Goal: Task Accomplishment & Management: Manage account settings

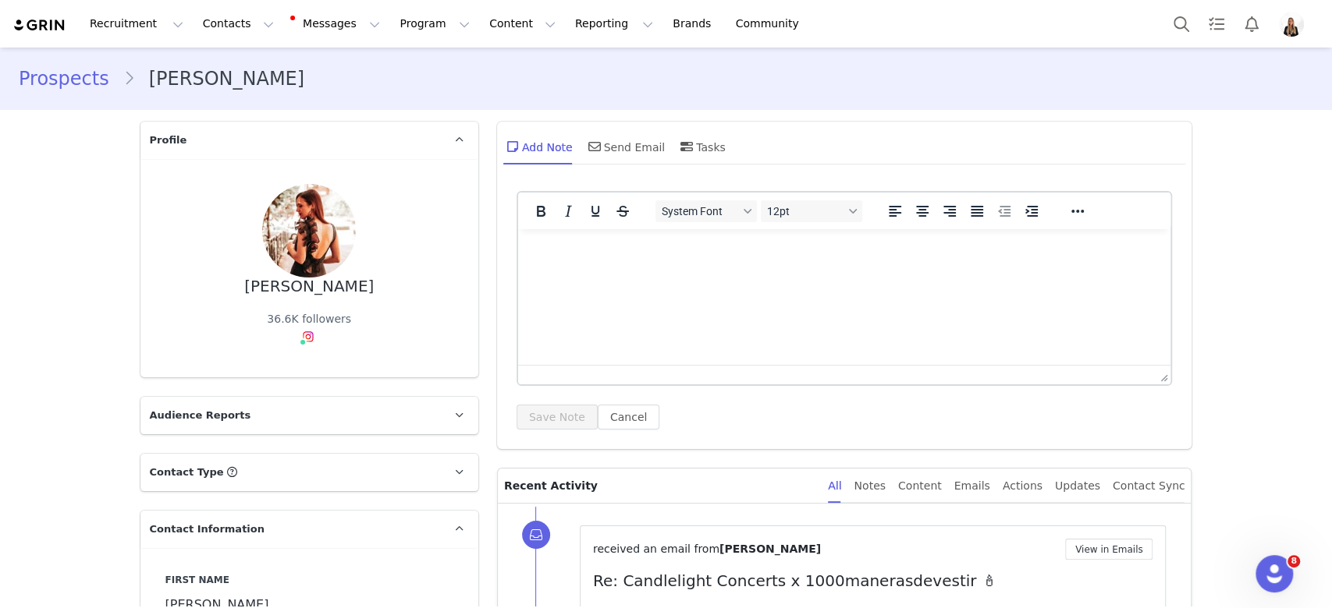
click at [670, 271] on html at bounding box center [843, 250] width 653 height 42
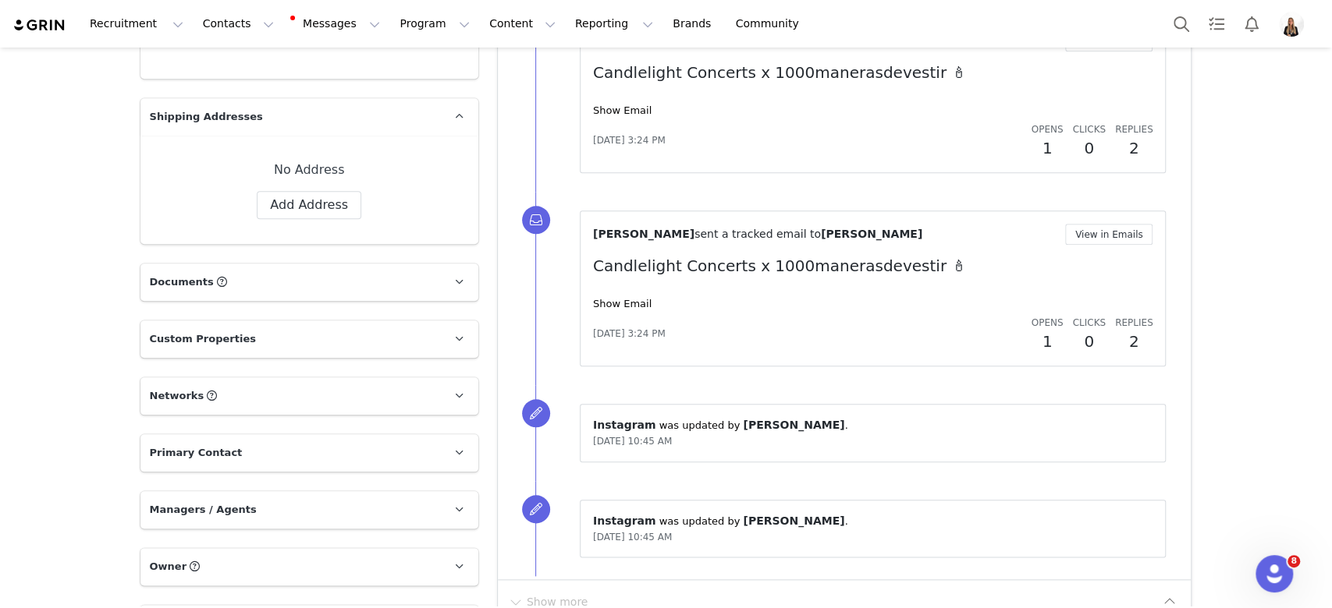
scroll to position [1431, 0]
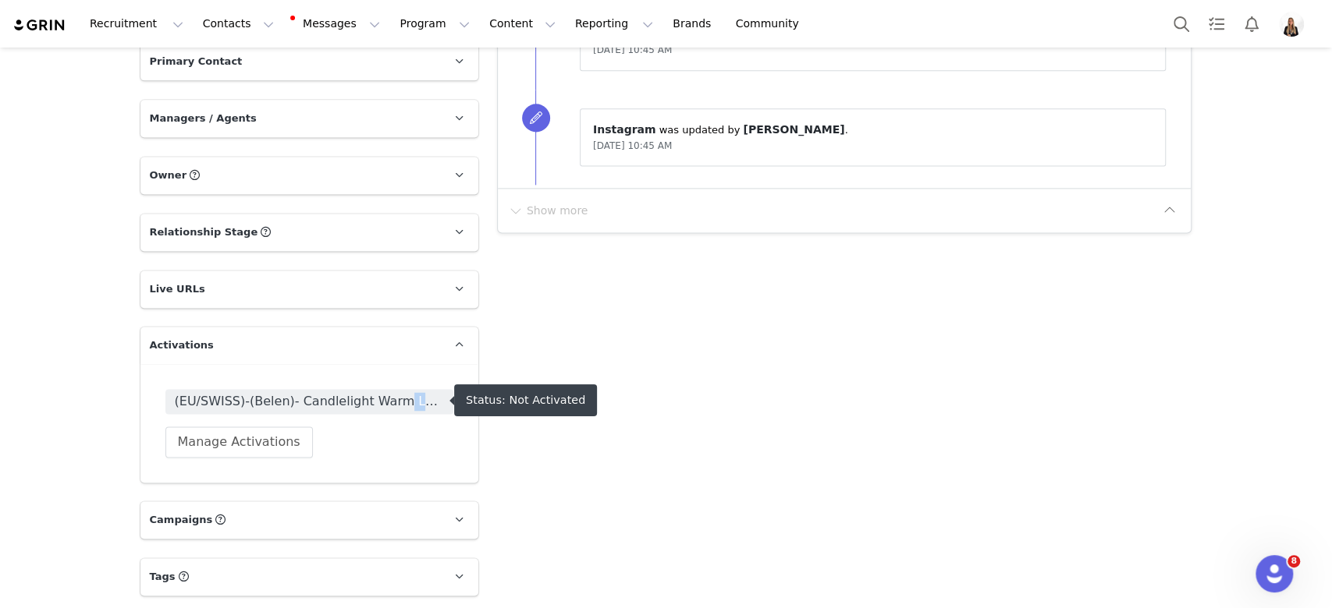
click at [385, 393] on div "(EU/SWISS)-(Belen)- Candlelight Warm Leads Manage Activations" at bounding box center [309, 423] width 338 height 119
click at [385, 393] on span "(EU/SWISS)-(Belen)- Candlelight Warm Leads" at bounding box center [309, 401] width 269 height 19
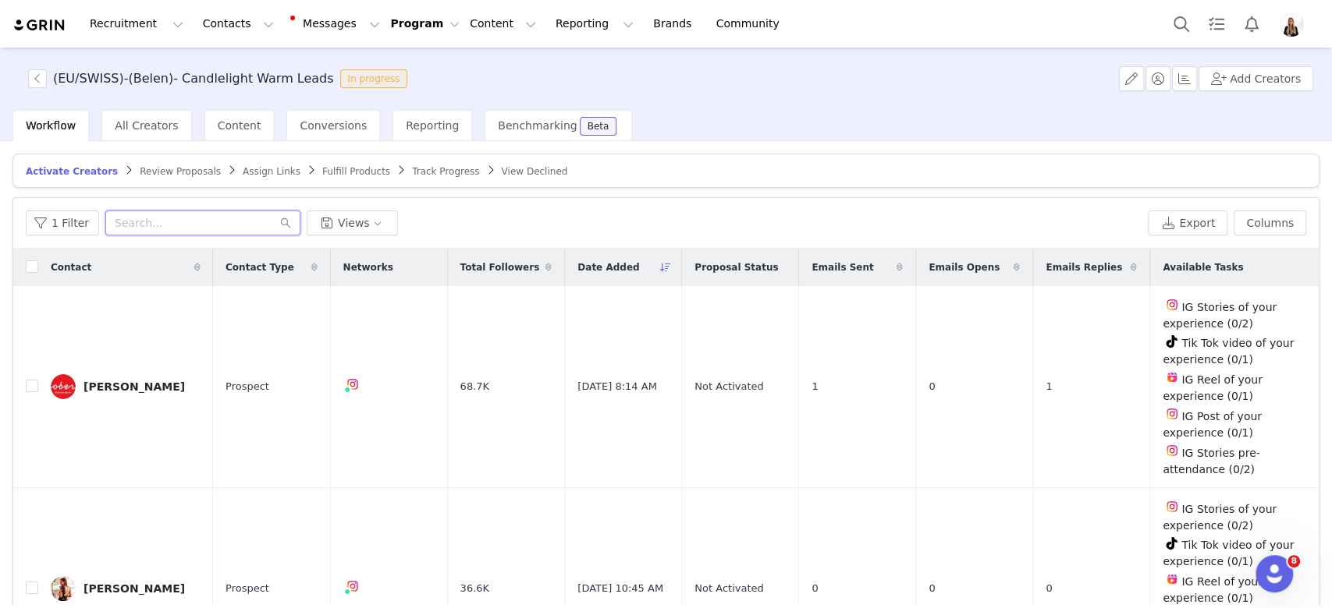
click at [200, 215] on input "text" at bounding box center [202, 223] width 195 height 25
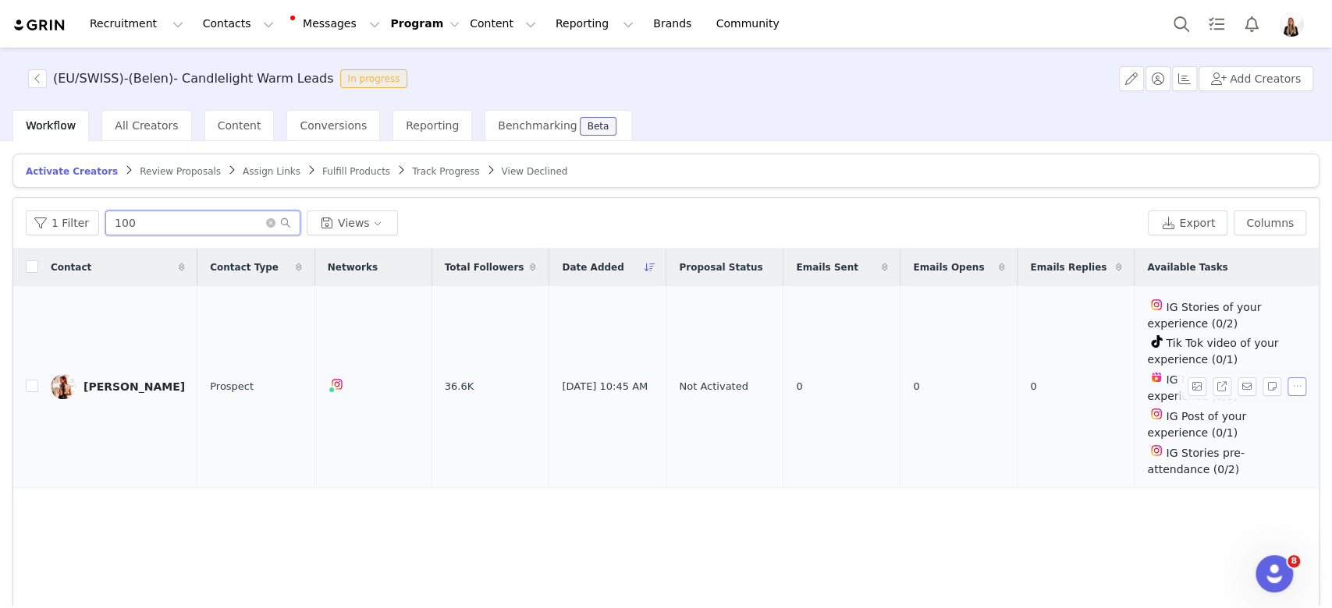
type input "100"
click at [1287, 378] on button "button" at bounding box center [1296, 387] width 19 height 19
click at [1273, 409] on span "Activate Creators" at bounding box center [1244, 411] width 94 height 17
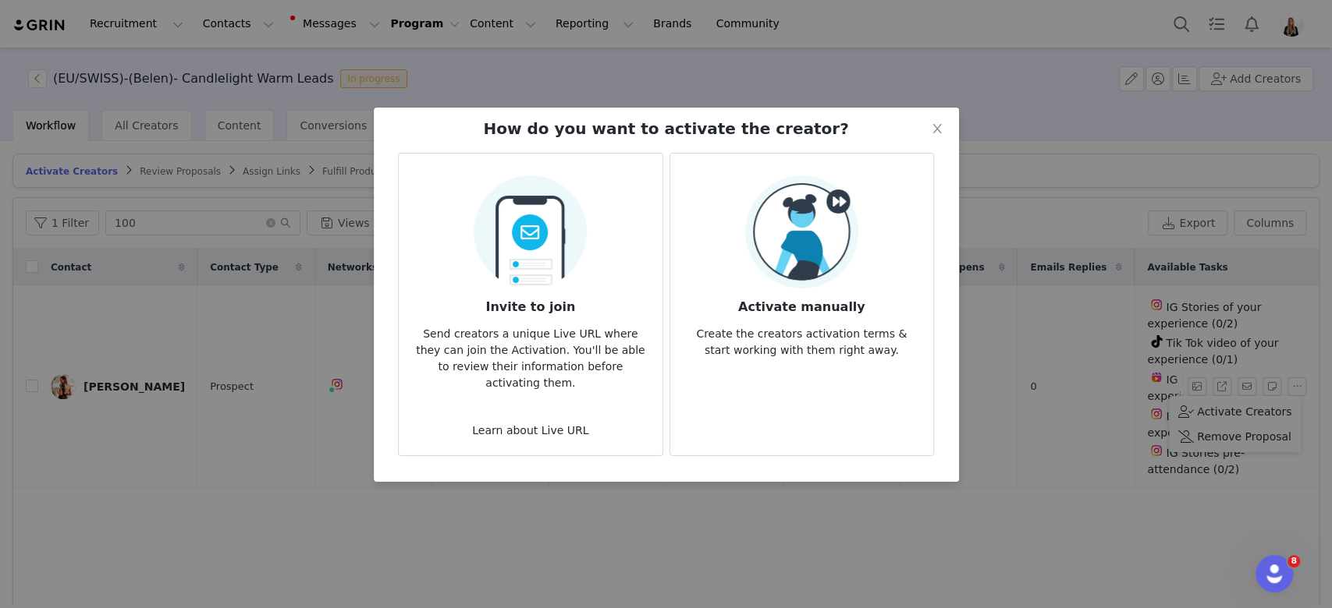
click at [889, 379] on article "Activate manually Create the creators activation terms & start working with the…" at bounding box center [801, 304] width 264 height 303
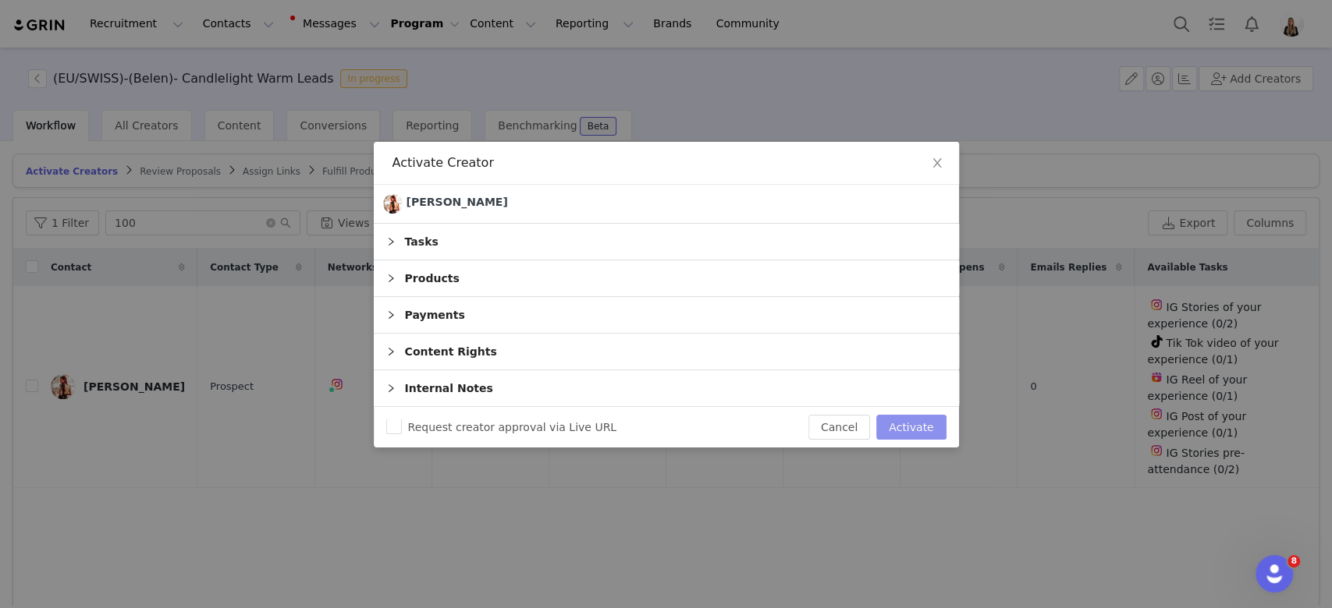
click at [937, 438] on button "Activate" at bounding box center [910, 427] width 69 height 25
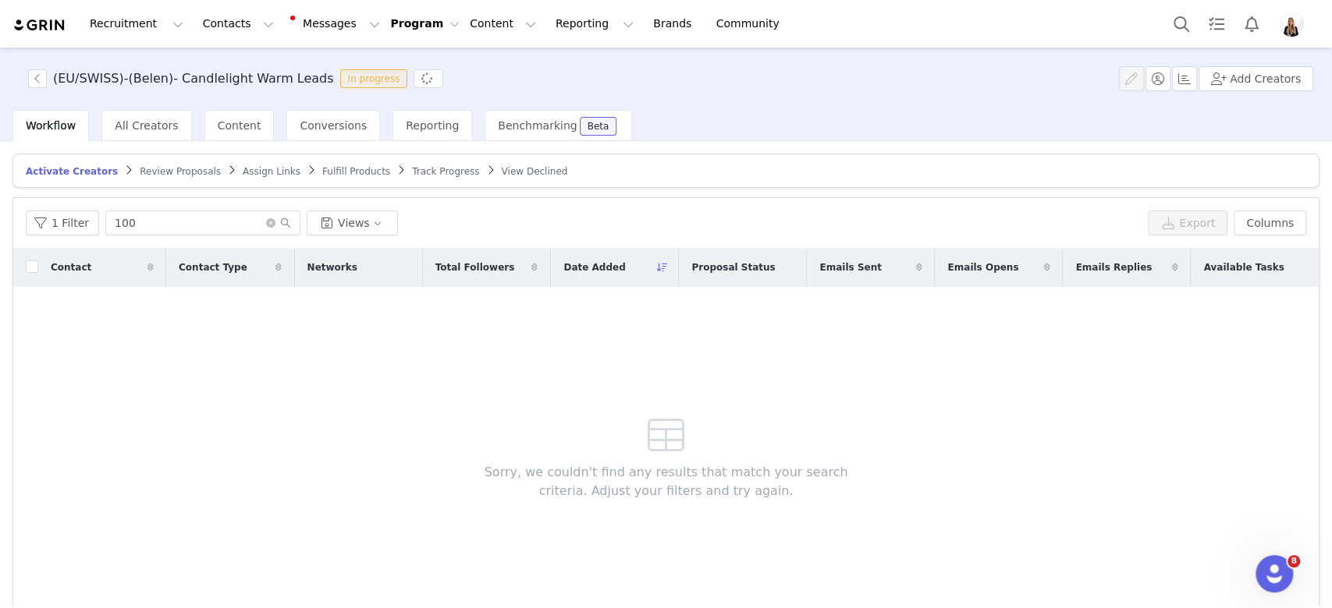
click at [243, 168] on span "Assign Links" at bounding box center [272, 171] width 58 height 11
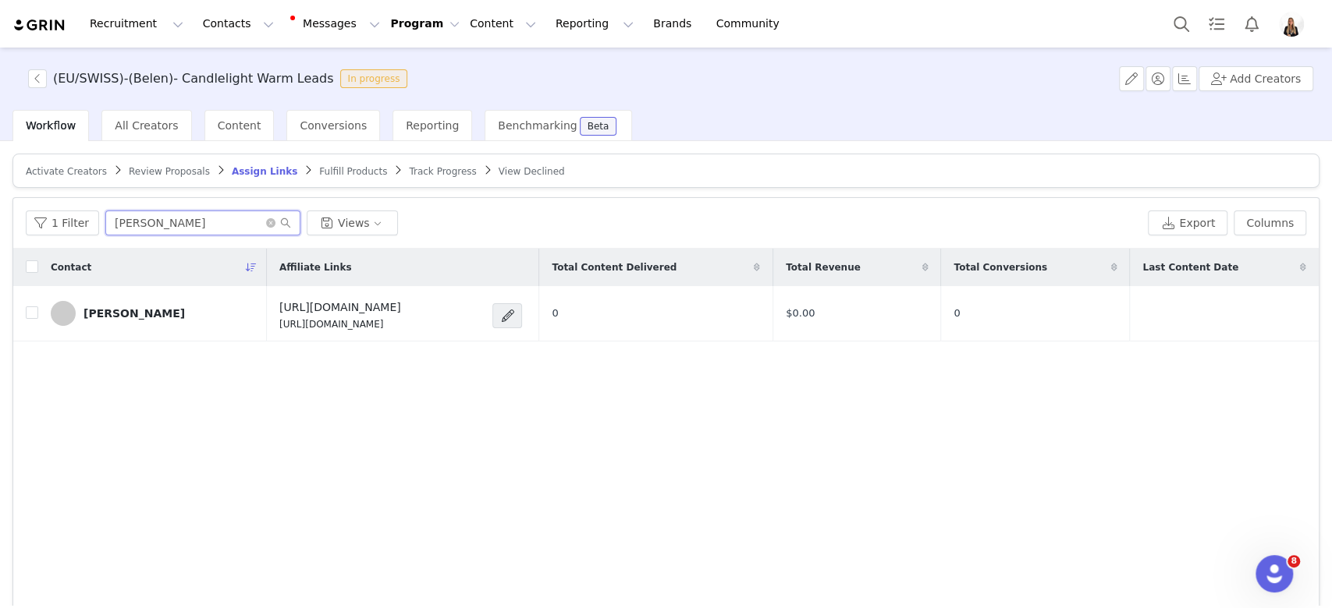
click at [204, 227] on input "jeann" at bounding box center [202, 223] width 195 height 25
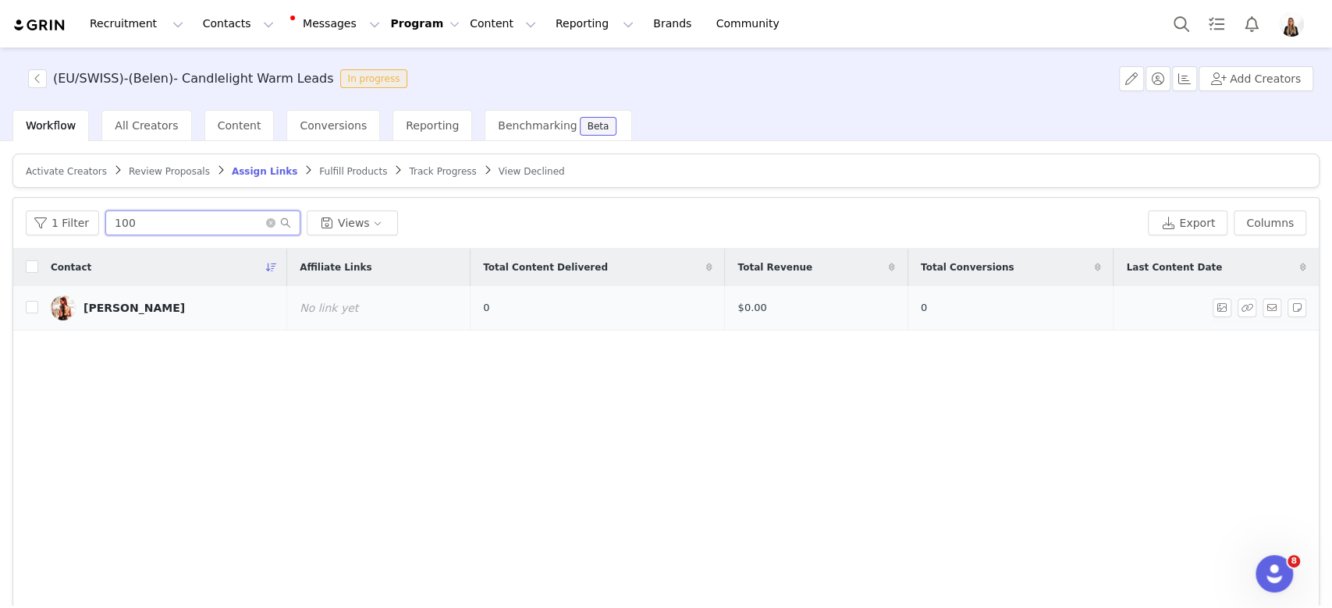
type input "100"
click at [1219, 304] on span at bounding box center [1224, 308] width 25 height 19
click at [1237, 304] on button "button" at bounding box center [1246, 308] width 19 height 19
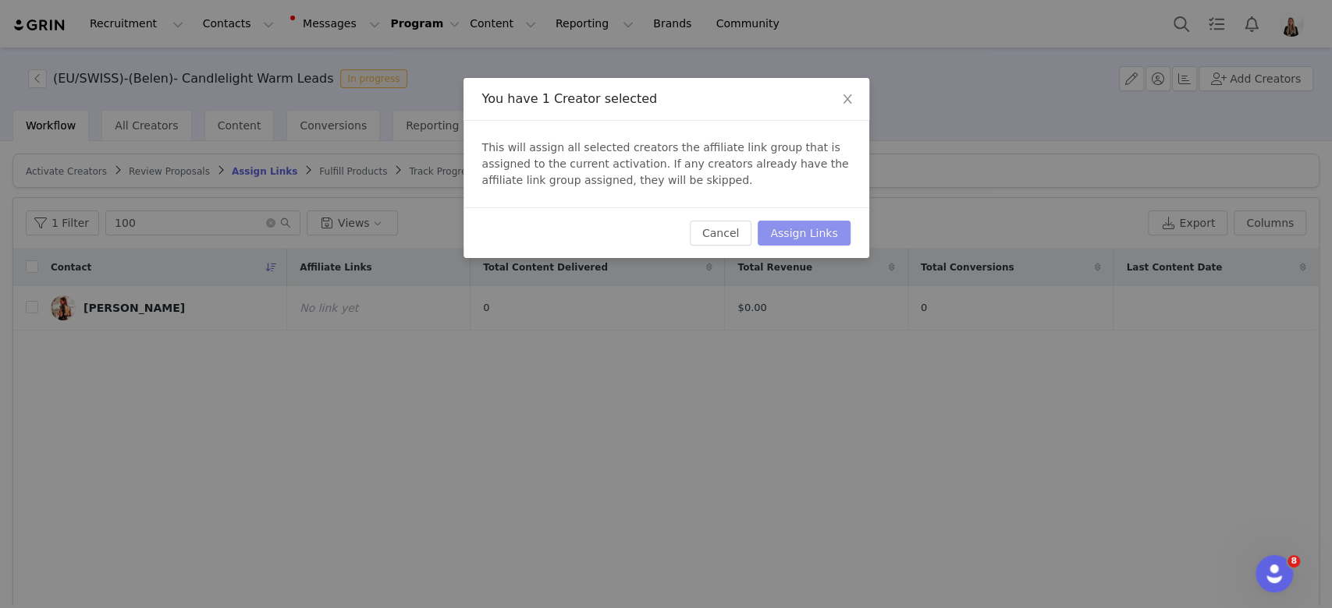
click at [785, 232] on button "Assign Links" at bounding box center [803, 233] width 92 height 25
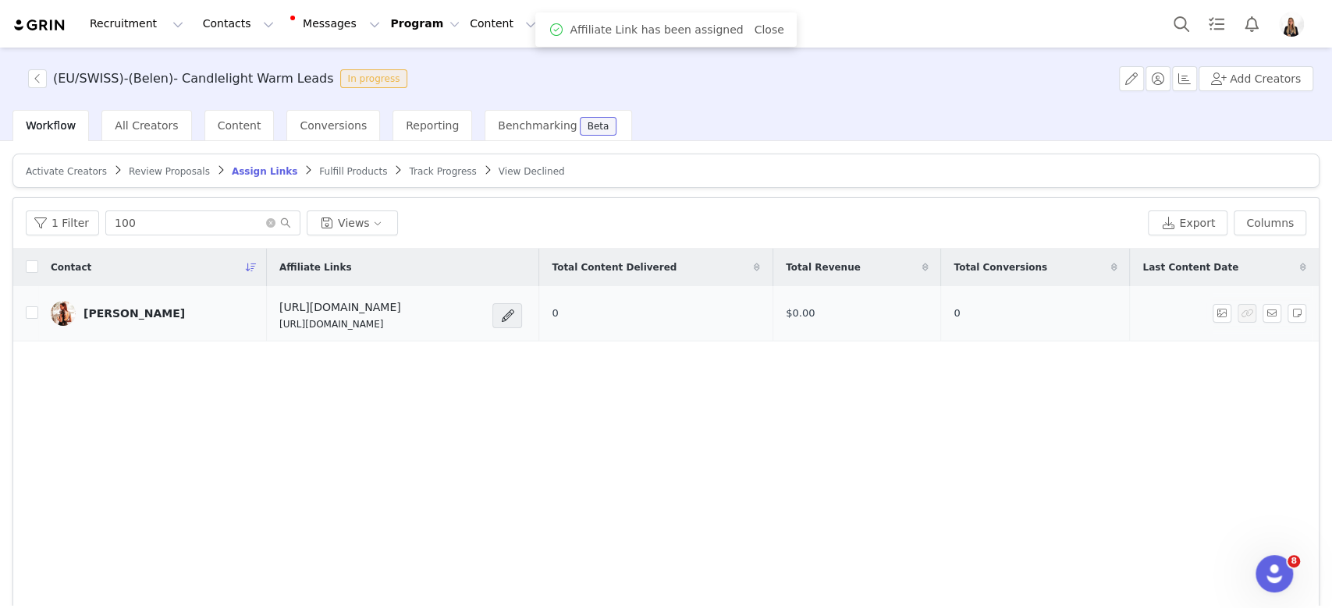
click at [128, 334] on td "Sandra Maíllo" at bounding box center [152, 313] width 229 height 55
click at [130, 315] on div "Sandra Maíllo" at bounding box center [133, 313] width 101 height 12
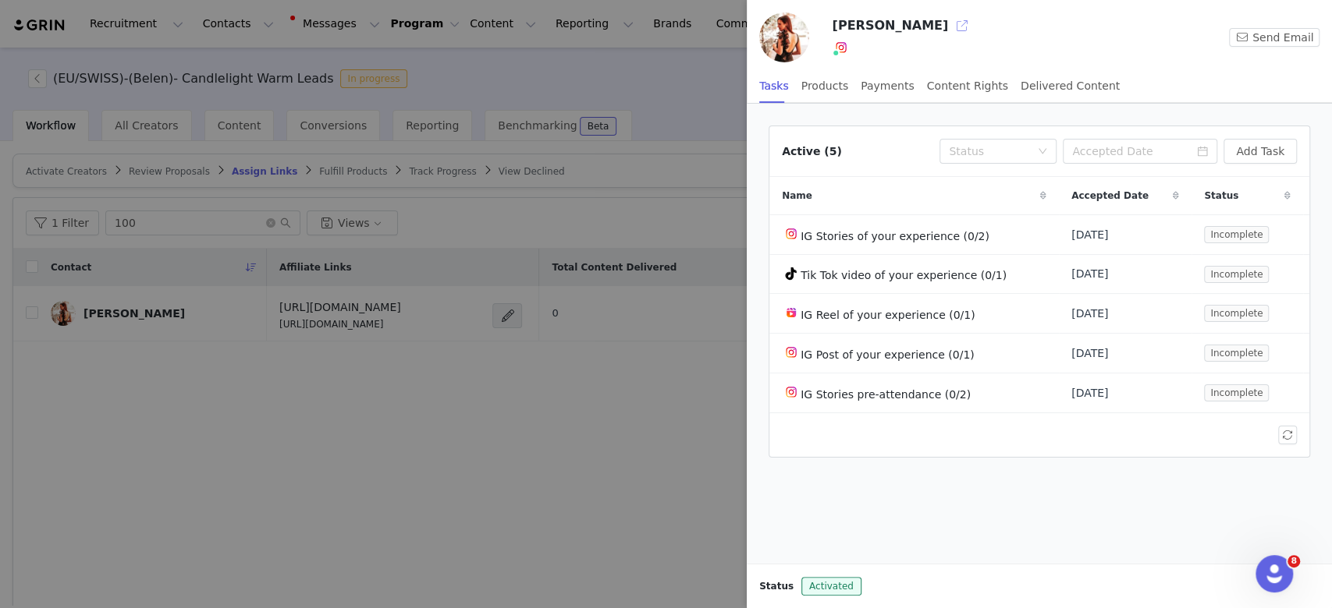
click at [949, 20] on button "button" at bounding box center [961, 25] width 25 height 25
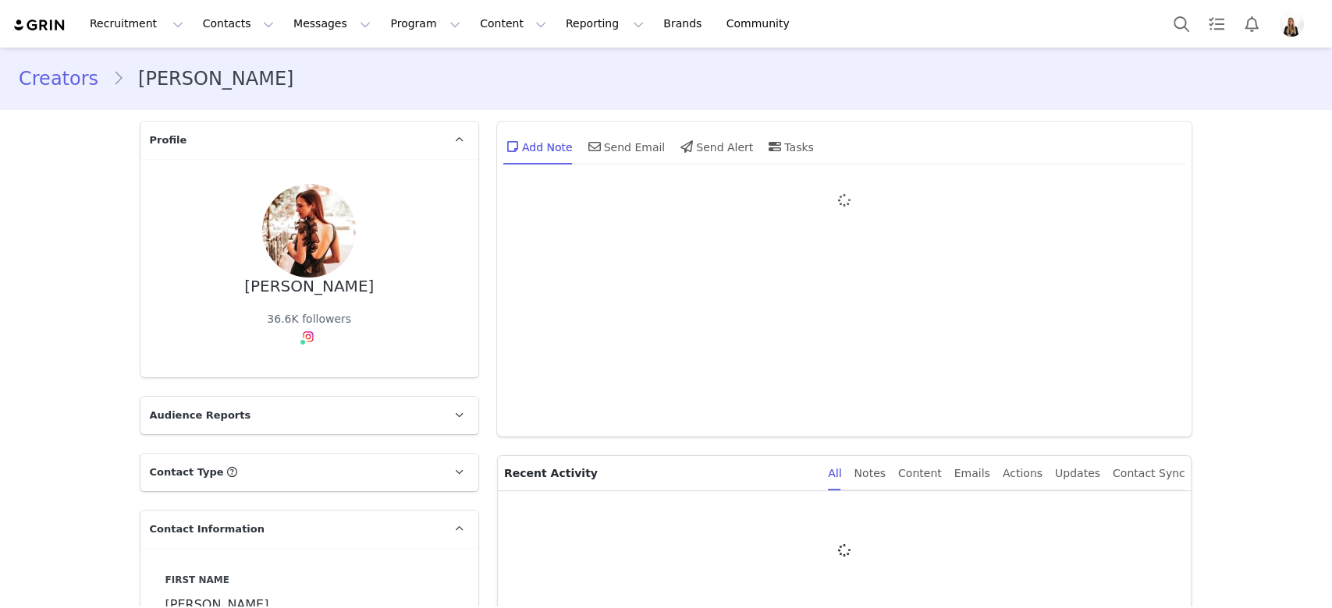
type input "+1 ([GEOGRAPHIC_DATA])"
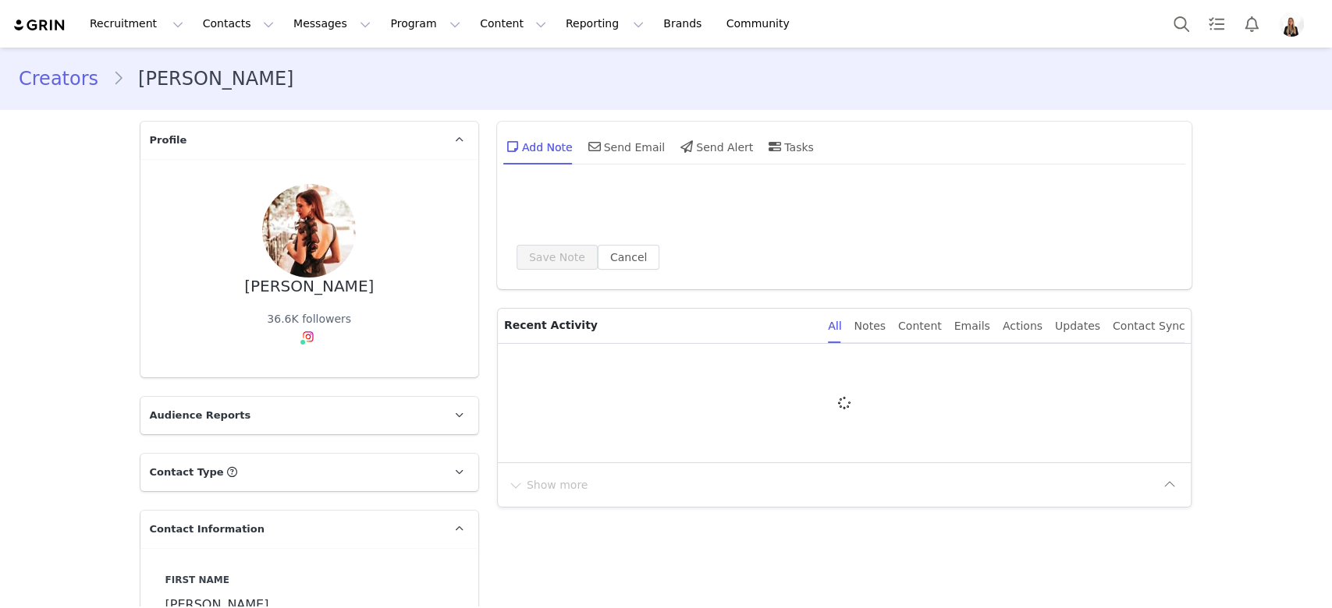
click at [324, 290] on div "Sandra Maíllo" at bounding box center [308, 287] width 129 height 18
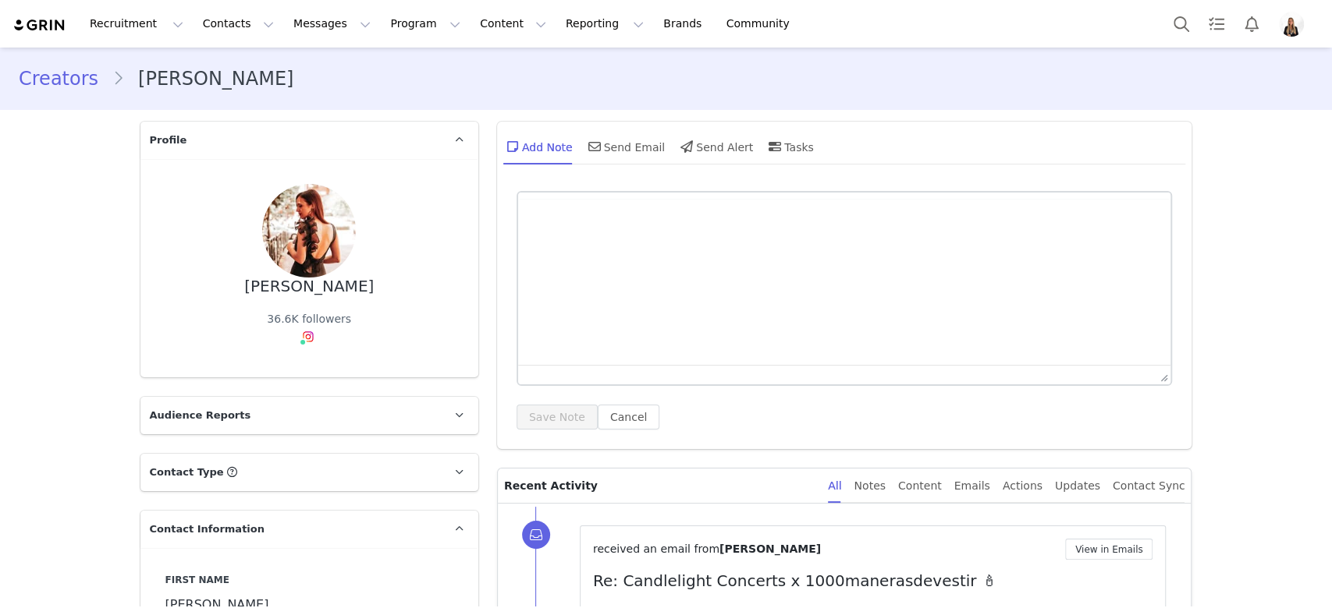
click at [324, 290] on div "Sandra Maíllo" at bounding box center [308, 287] width 129 height 18
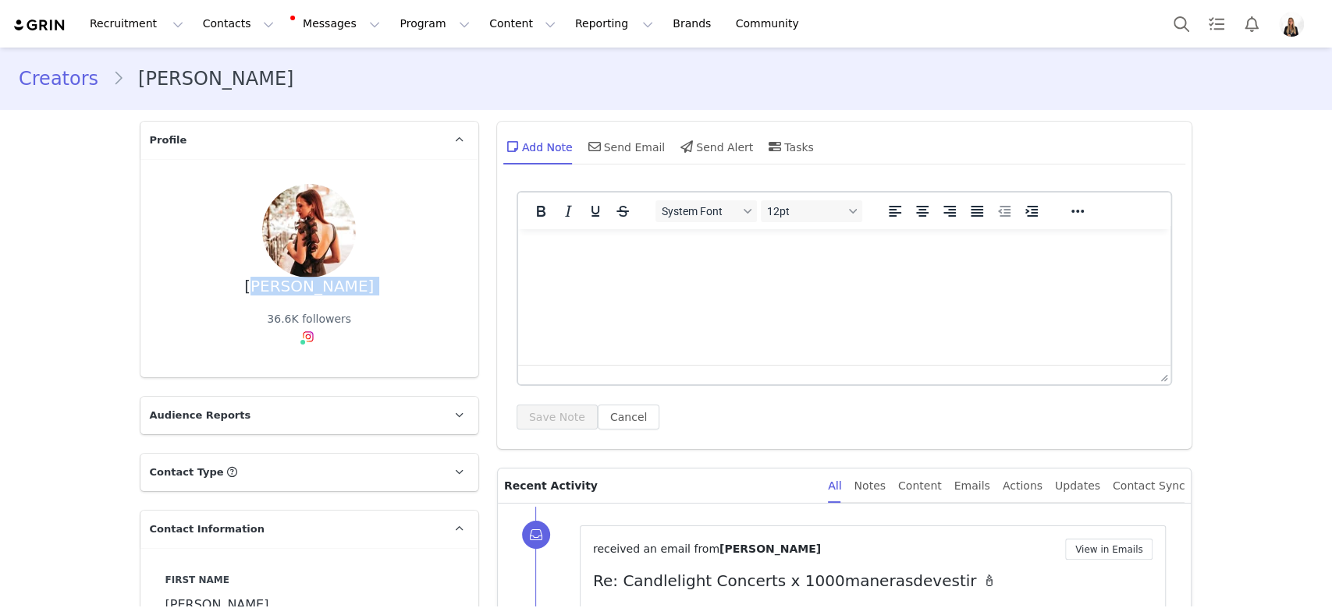
copy div "Sandra Maíllo"
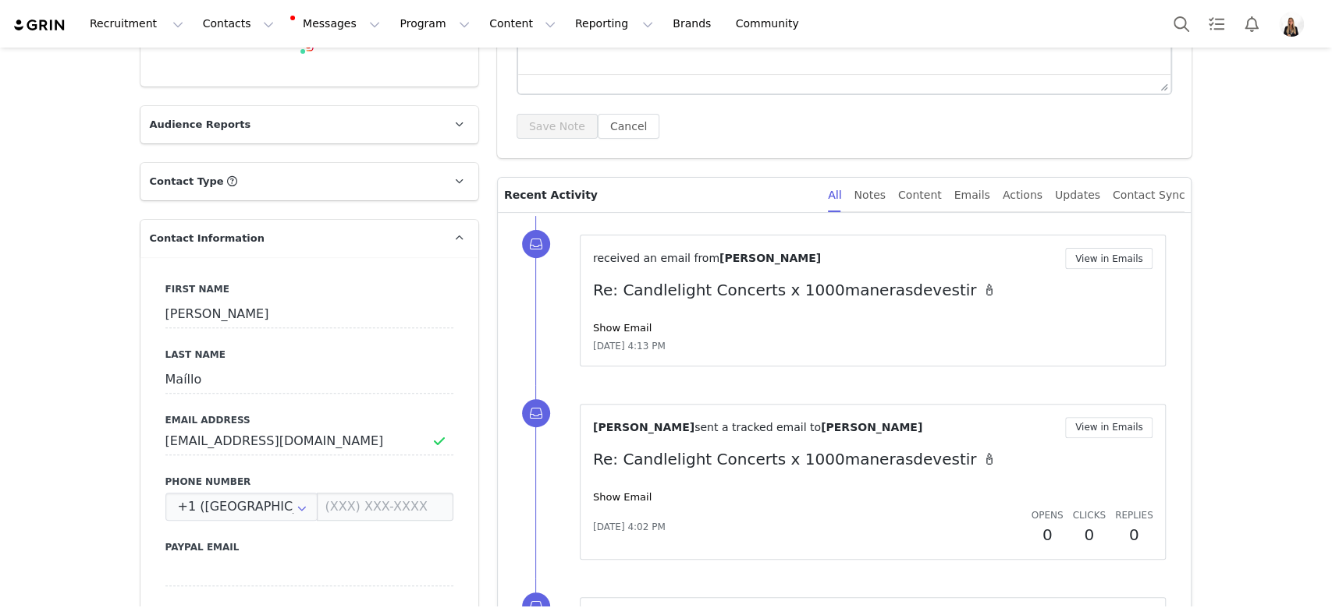
scroll to position [312, 0]
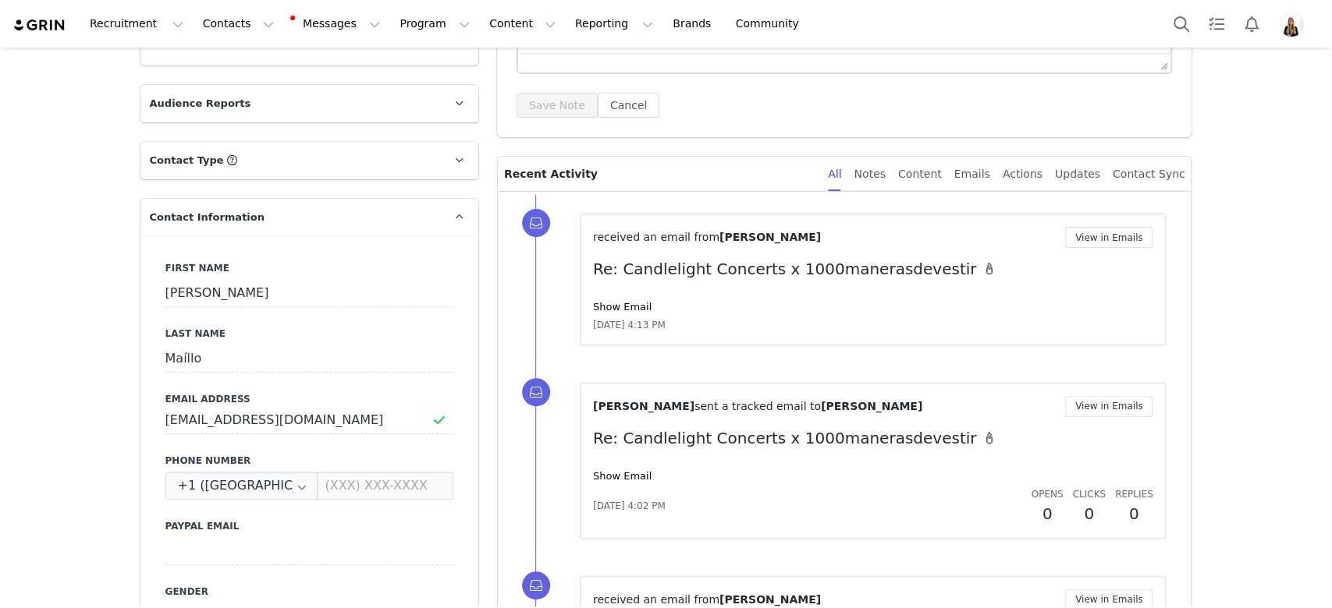
click at [318, 392] on label "Email Address" at bounding box center [309, 399] width 288 height 14
drag, startPoint x: 318, startPoint y: 392, endPoint x: 300, endPoint y: 408, distance: 24.4
click at [300, 408] on div "Email Address 1000manerasdevestir@gmail.com" at bounding box center [309, 413] width 288 height 42
click at [300, 408] on input "1000manerasdevestir@gmail.com" at bounding box center [309, 420] width 288 height 28
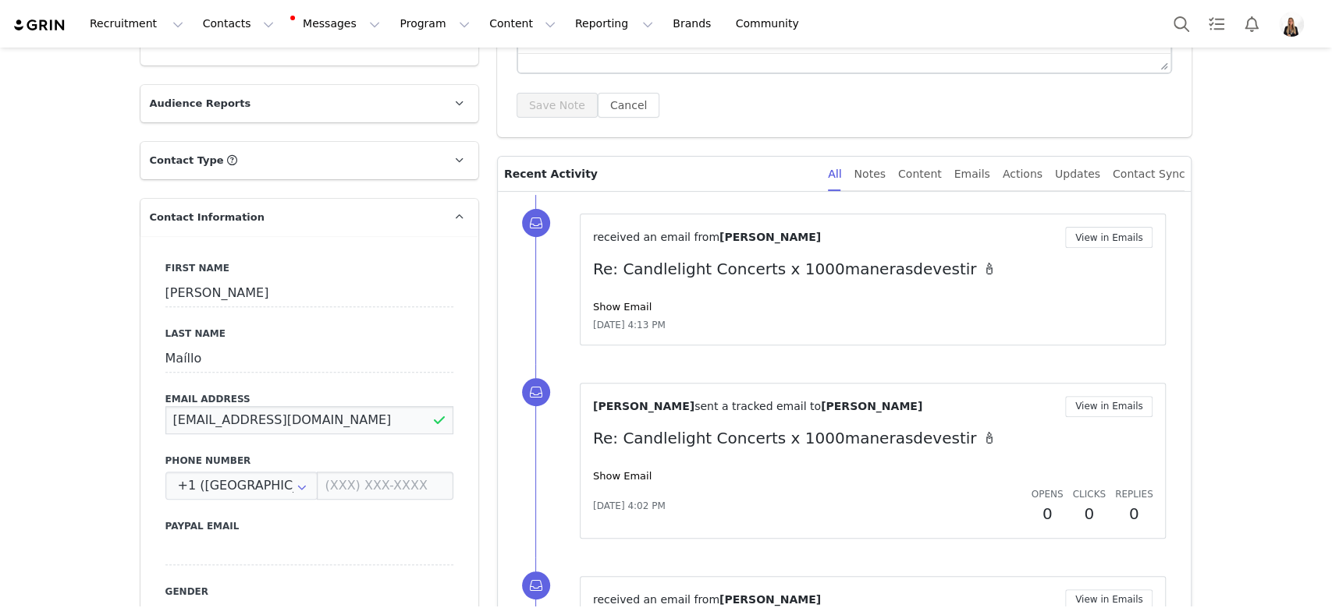
click at [300, 408] on input "1000manerasdevestir@gmail.com" at bounding box center [309, 420] width 288 height 28
click at [239, 300] on input "Sandra" at bounding box center [309, 293] width 288 height 28
click at [238, 300] on input "Sandra" at bounding box center [309, 293] width 288 height 28
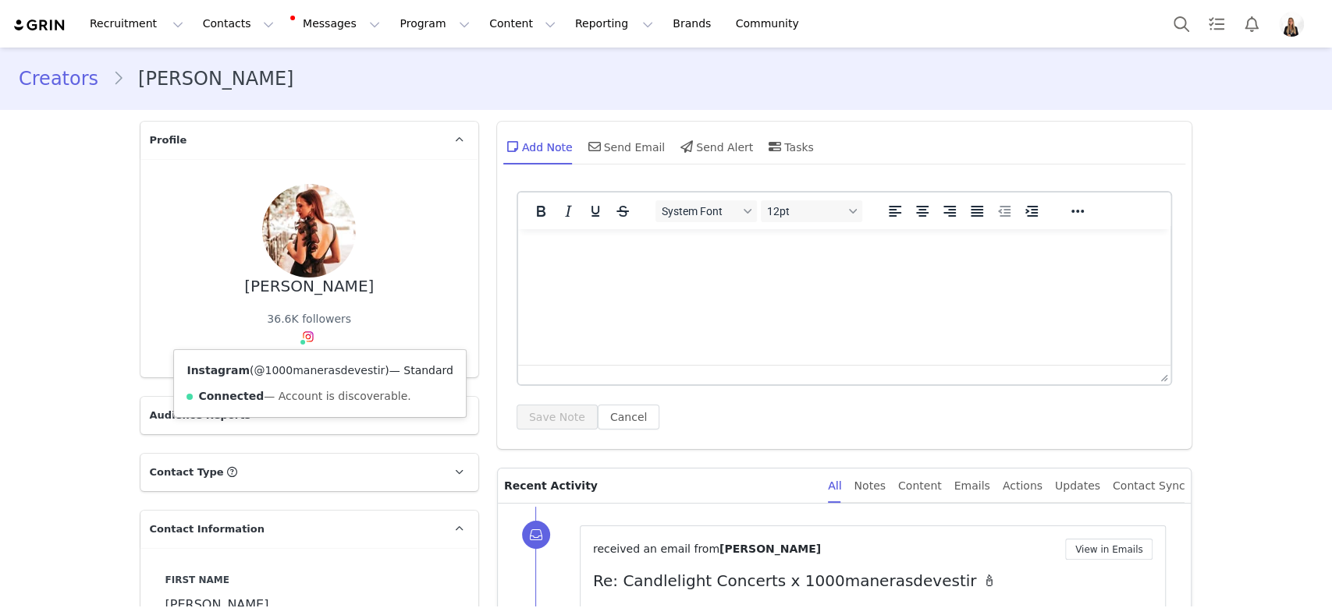
click at [304, 369] on link "@1000manerasdevestir" at bounding box center [319, 370] width 131 height 12
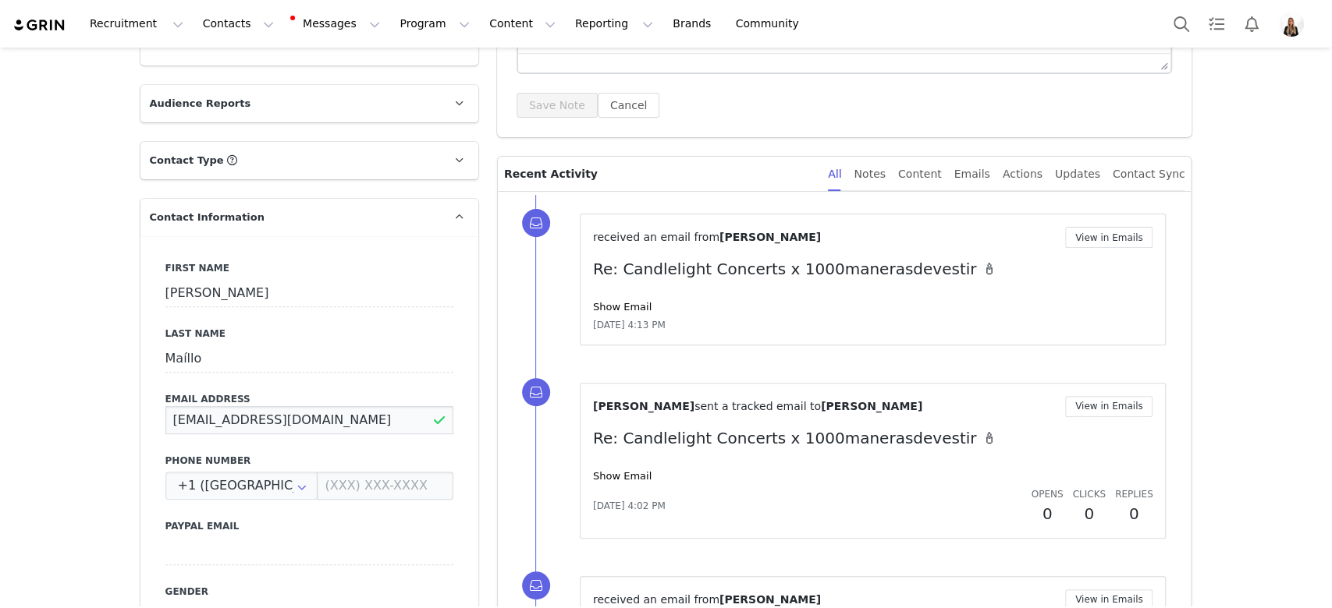
click at [270, 412] on input "1000manerasdevestir@gmail.com" at bounding box center [309, 420] width 288 height 28
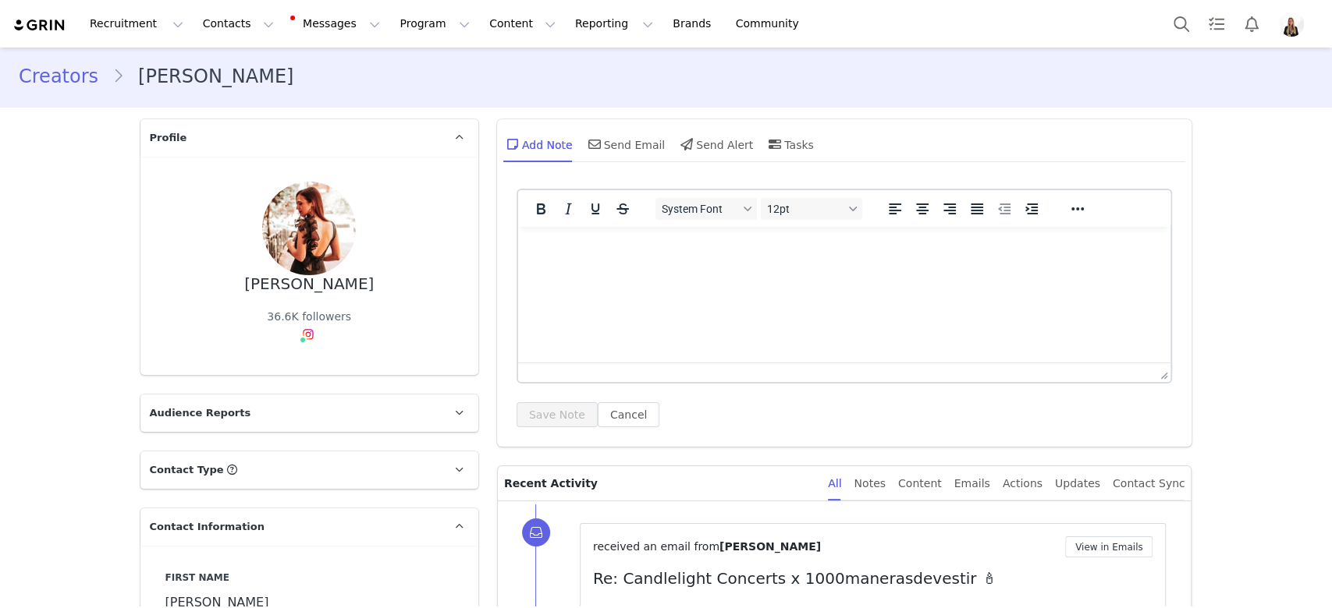
scroll to position [0, 0]
click at [609, 148] on div "Send Email" at bounding box center [625, 146] width 80 height 37
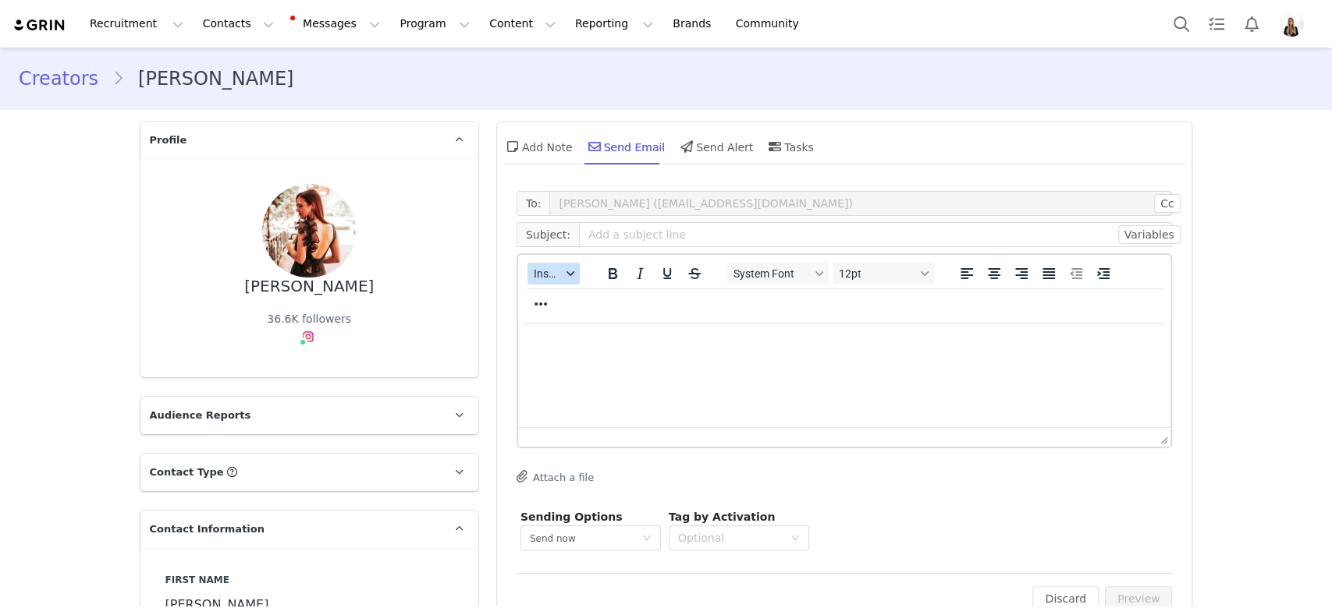
click at [566, 271] on icon "button" at bounding box center [570, 274] width 8 height 8
click at [570, 299] on div "Insert Template" at bounding box center [602, 300] width 140 height 19
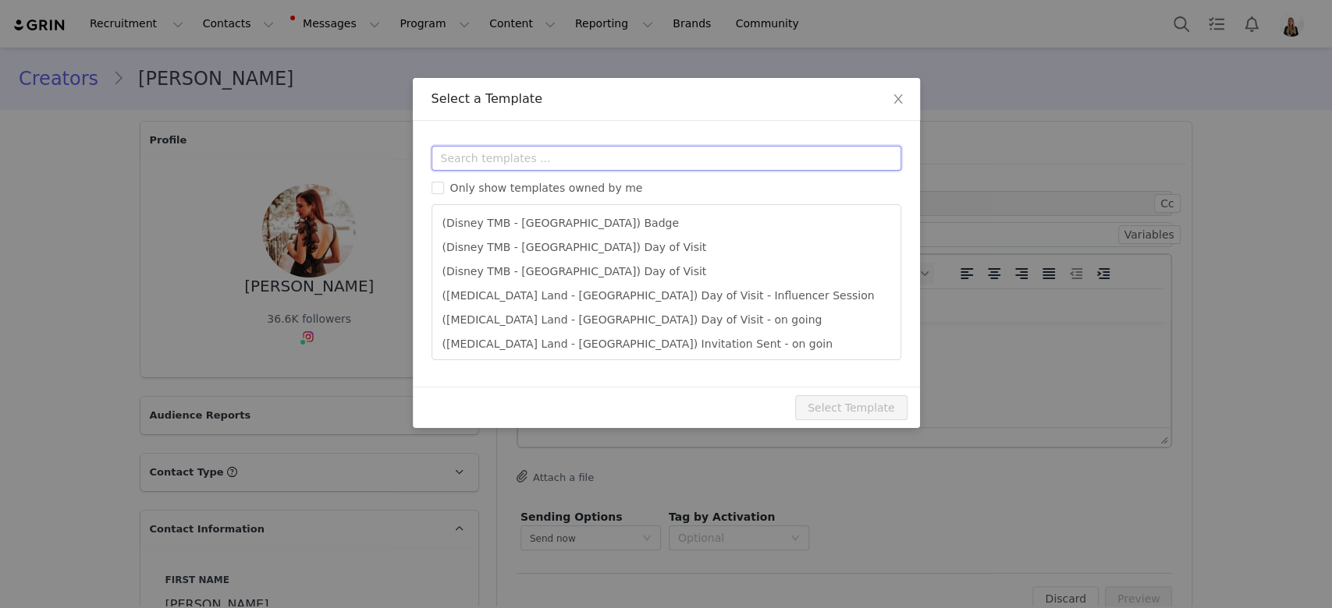
click at [580, 161] on input "text" at bounding box center [666, 158] width 470 height 25
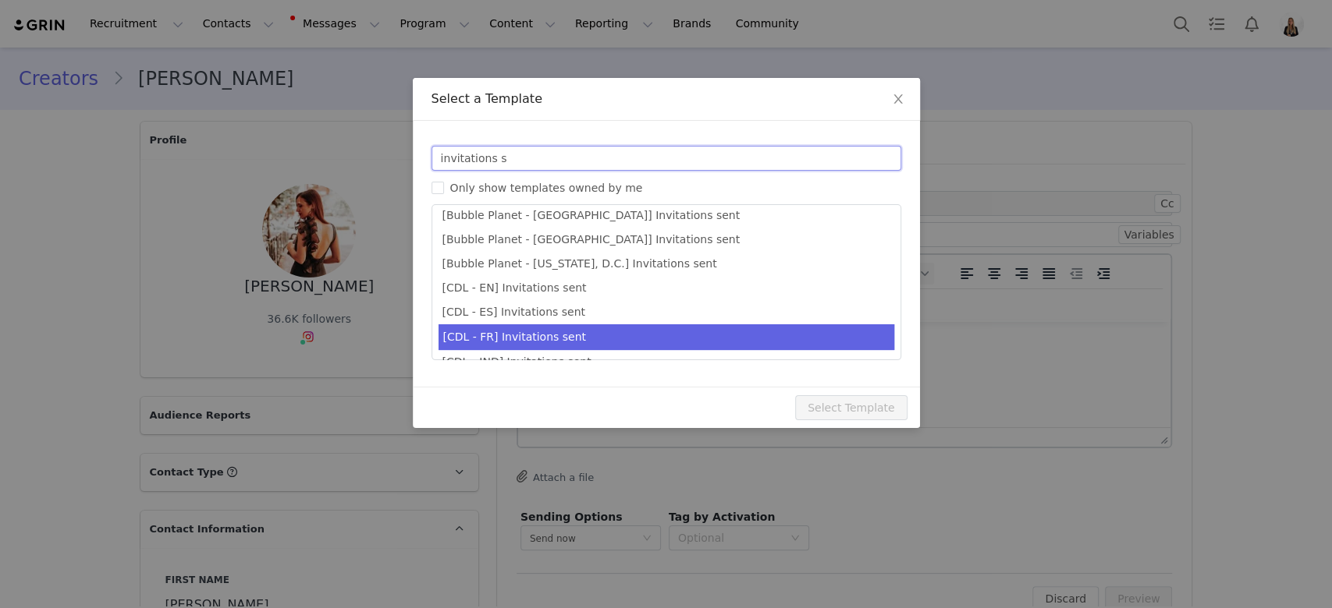
type input "invitations s"
click at [649, 324] on li "[CDL - FR] Invitations sent" at bounding box center [666, 337] width 456 height 26
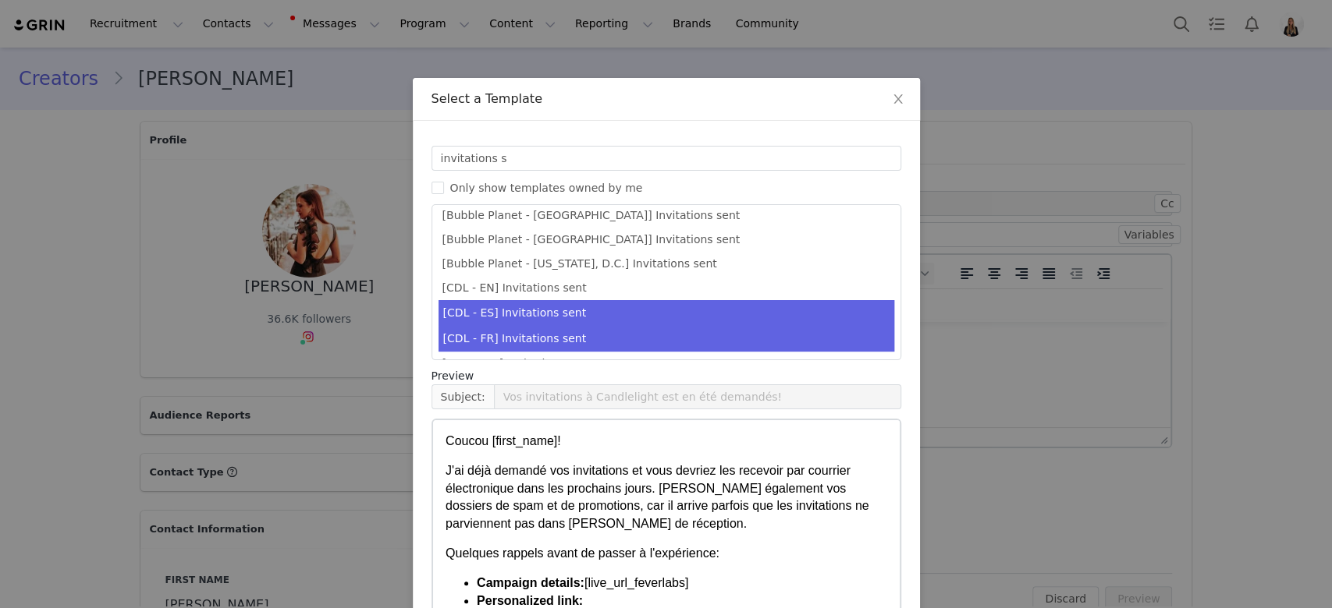
click at [644, 314] on li "[CDL - ES] Invitations sent" at bounding box center [666, 313] width 456 height 26
type input "¡Tus invitaciones a Candlelight han sido solicitadas! 🕯️✨"
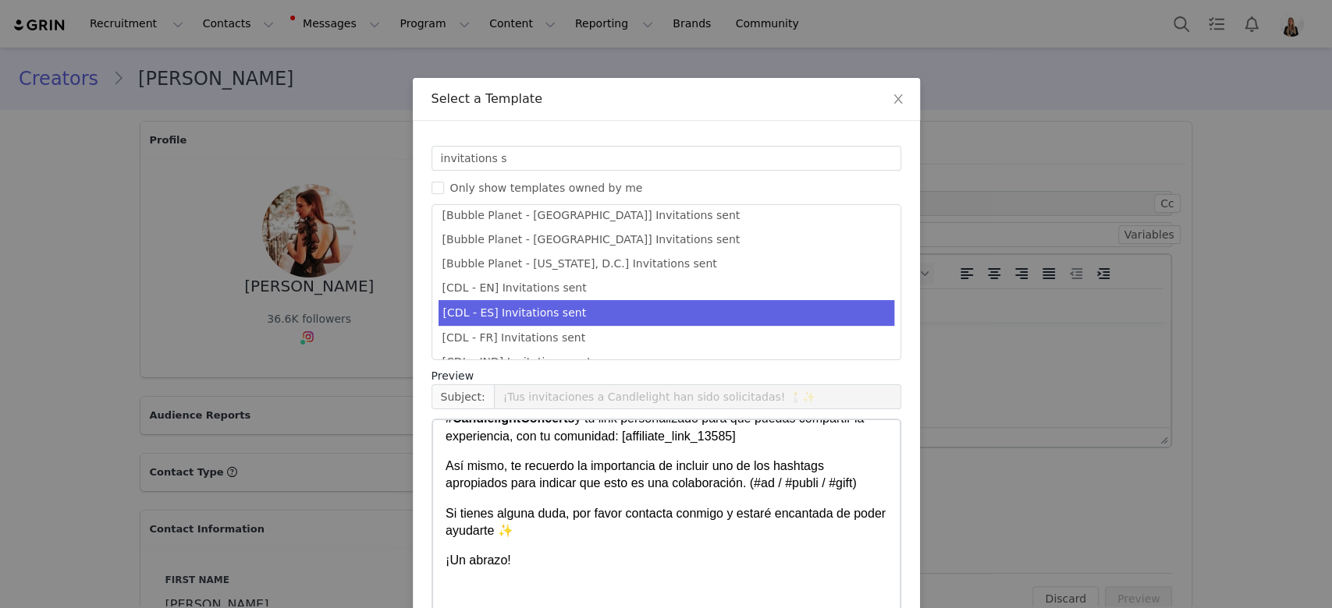
scroll to position [83, 0]
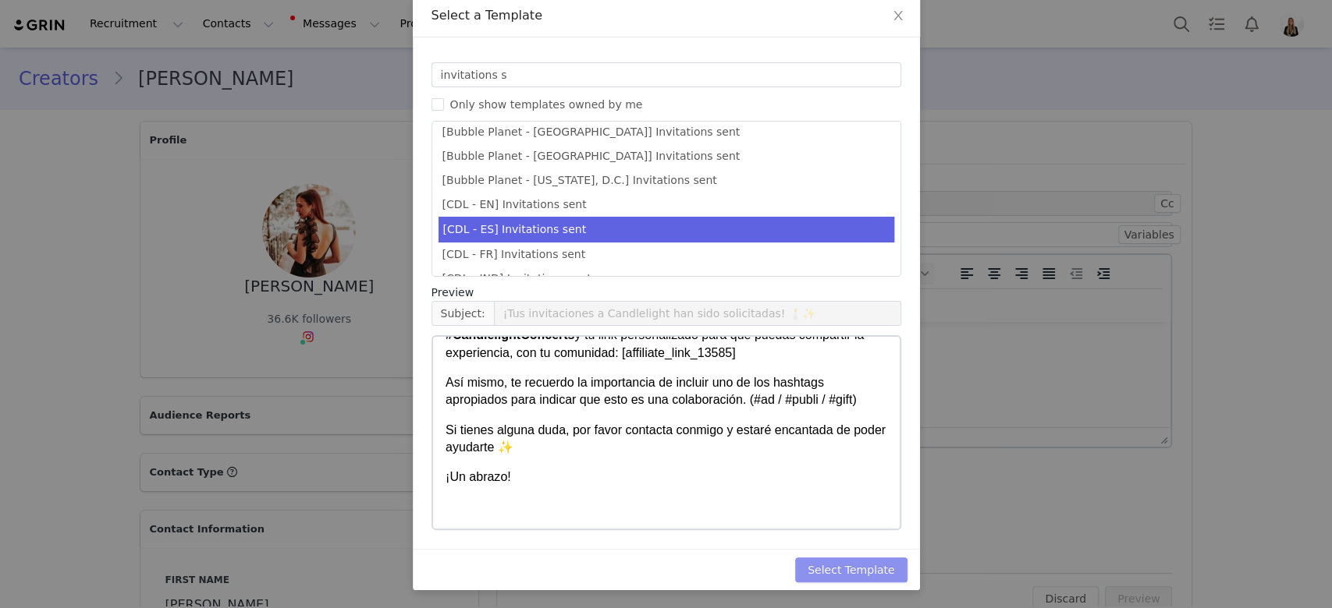
click at [849, 577] on button "Select Template" at bounding box center [851, 570] width 112 height 25
type input "¡Tus invitaciones a Candlelight han sido solicitadas! 🕯️✨"
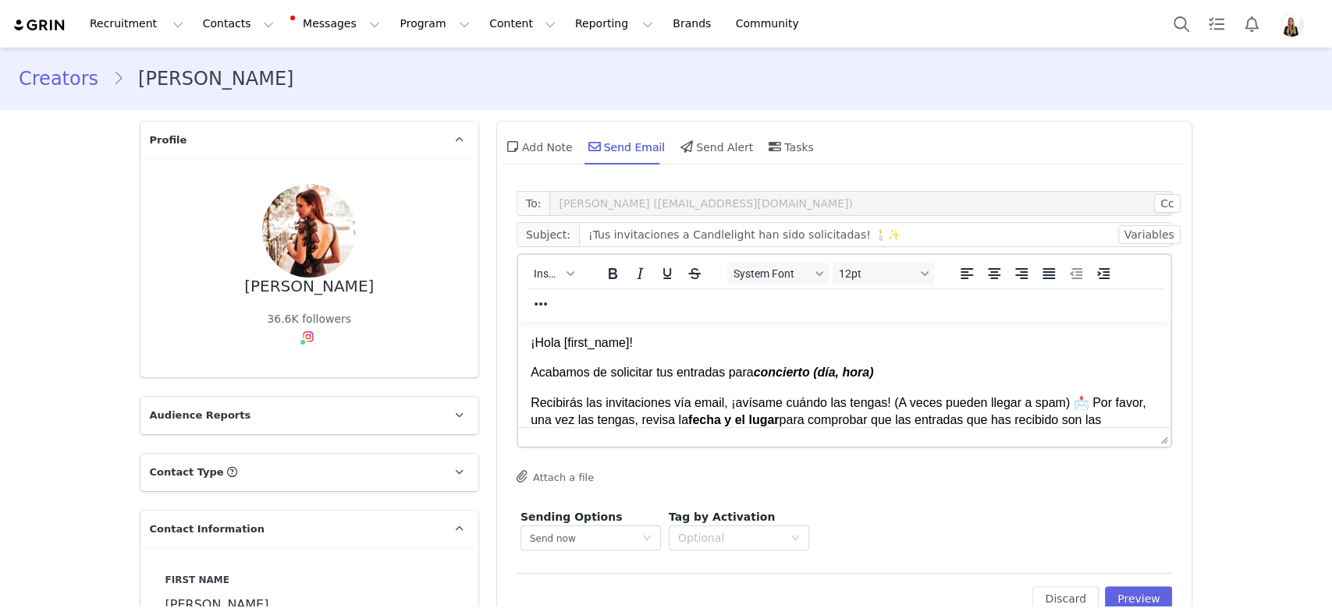
scroll to position [0, 0]
click at [913, 441] on p "Recibirás las invitaciones vía email, ¡avísame cuándo las tengas! (A veces pued…" at bounding box center [844, 456] width 628 height 122
drag, startPoint x: 885, startPoint y: 369, endPoint x: 754, endPoint y: 374, distance: 131.2
click at [754, 374] on p "Acabamos de solicitar tus entradas para concierto (día, hora)" at bounding box center [844, 372] width 628 height 17
paste body "Rich Text Area. Press ALT-0 for help."
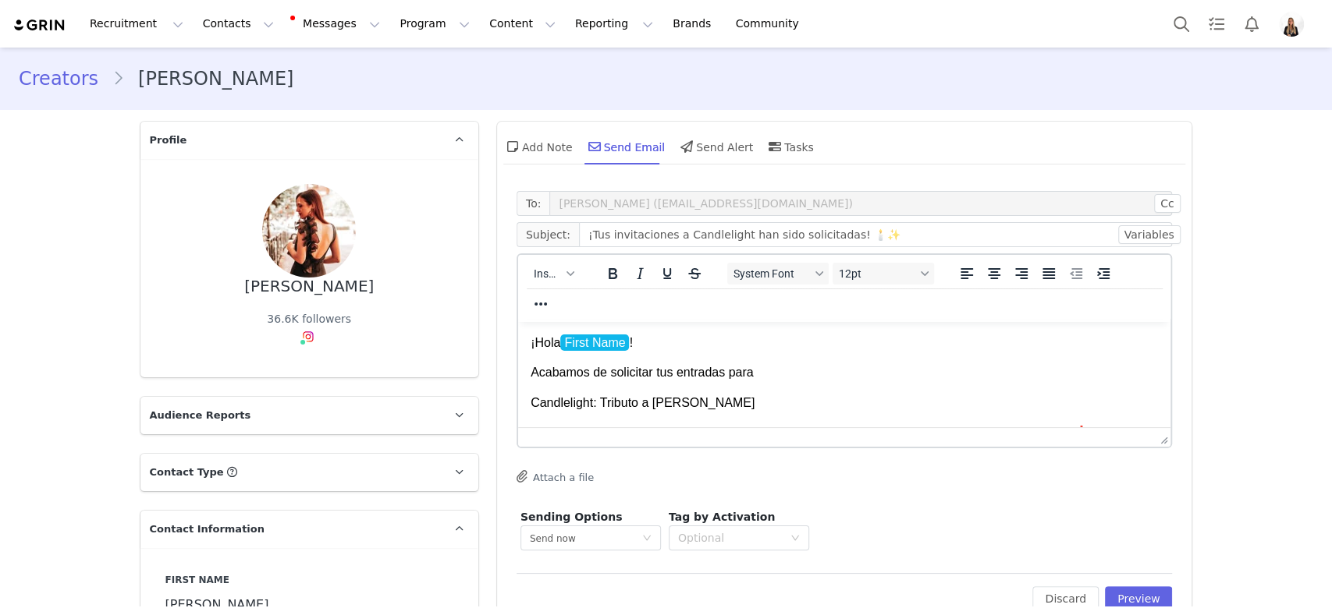
click at [754, 374] on p "Acabamos de solicitar tus entradas para" at bounding box center [844, 372] width 628 height 17
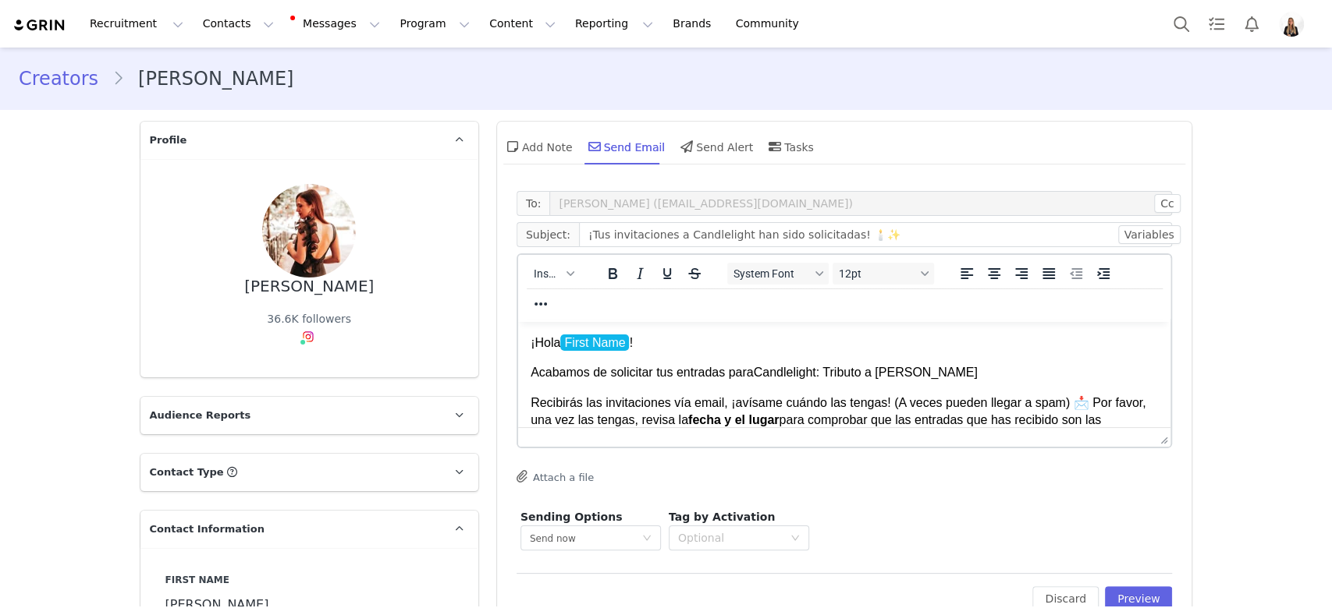
click at [963, 373] on p "Acabamos de solicitar tus entradas para Candlelight: Tributo a Hans Zimmer" at bounding box center [844, 372] width 628 height 17
drag, startPoint x: 755, startPoint y: 373, endPoint x: 1133, endPoint y: 360, distance: 377.7
click at [1133, 360] on body "¡Hola First Name ! Acabamos de solicitar tus entradas para Candlelight: Tributo…" at bounding box center [844, 494] width 628 height 319
click at [887, 412] on p "Recibirás las invitaciones vía email, ¡avísame cuándo las tengas! (A veces pued…" at bounding box center [844, 456] width 628 height 122
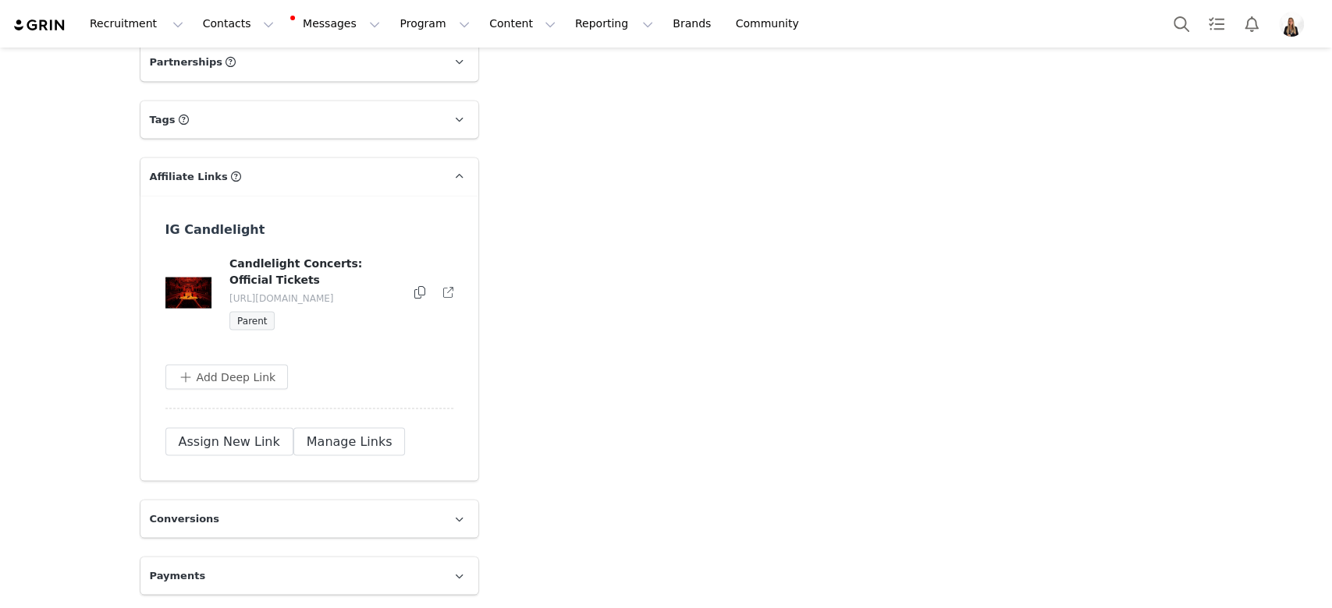
scroll to position [1959, 0]
click at [413, 290] on div at bounding box center [419, 292] width 12 height 19
click at [415, 290] on icon at bounding box center [419, 291] width 11 height 12
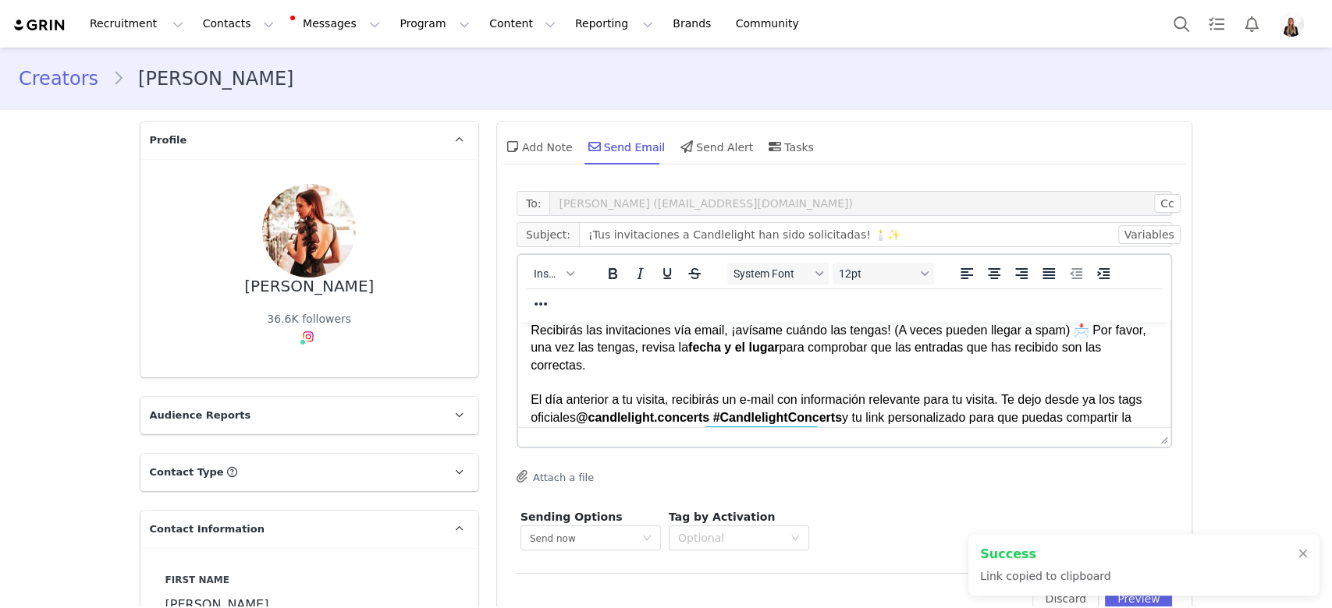
scroll to position [104, 0]
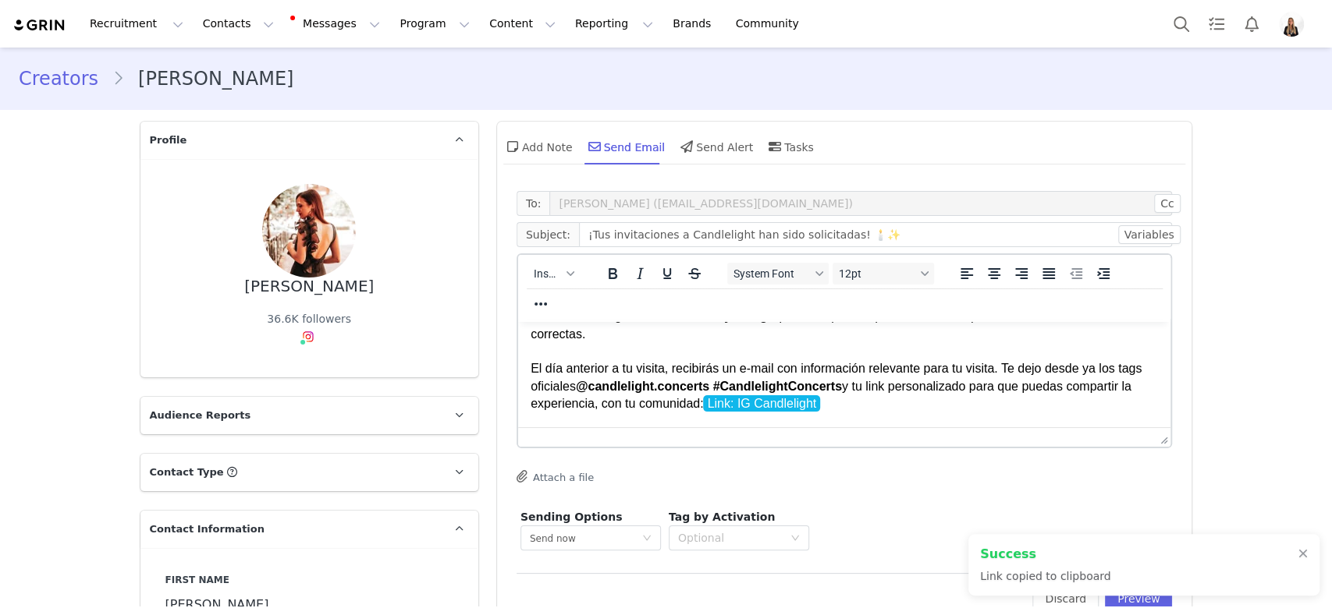
click at [886, 409] on p "Recibirás las invitaciones vía email, ¡avísame cuándo las tengas! (A veces pued…" at bounding box center [844, 352] width 628 height 122
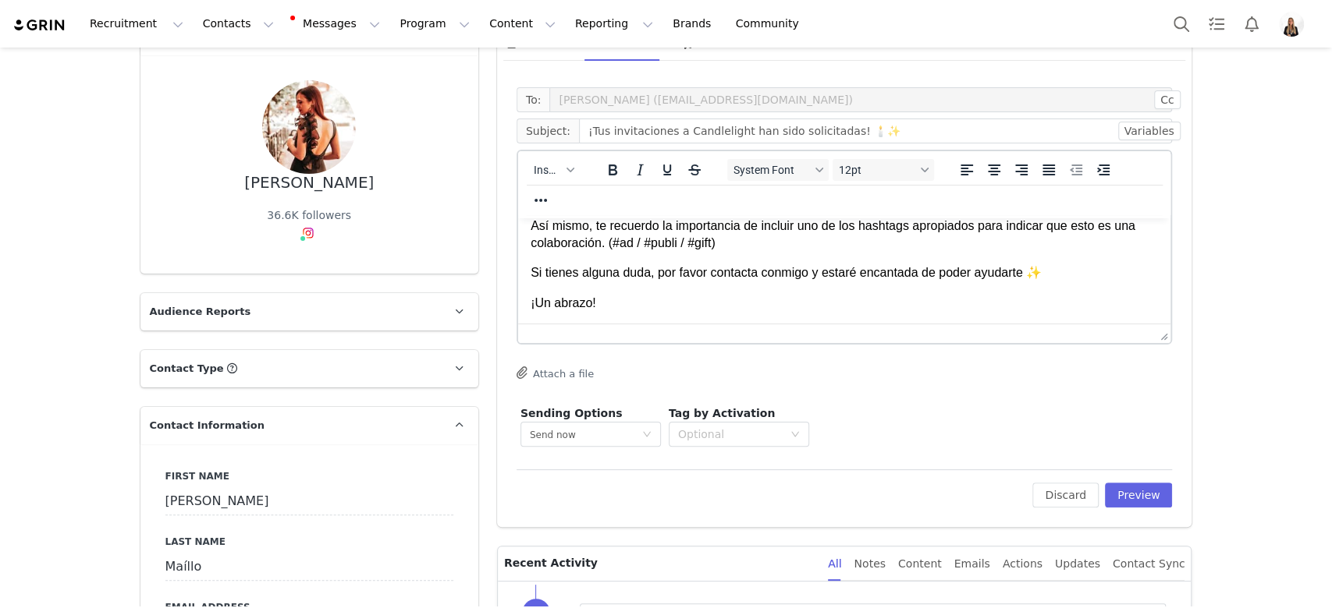
click at [647, 321] on body "¡Hola First Name ! Acabamos de solicitar tus entradas para Candlelight: Tributo…" at bounding box center [844, 182] width 628 height 319
click at [535, 166] on span "Insert" at bounding box center [547, 170] width 27 height 12
click at [564, 248] on div "Insert Signature" at bounding box center [602, 246] width 140 height 19
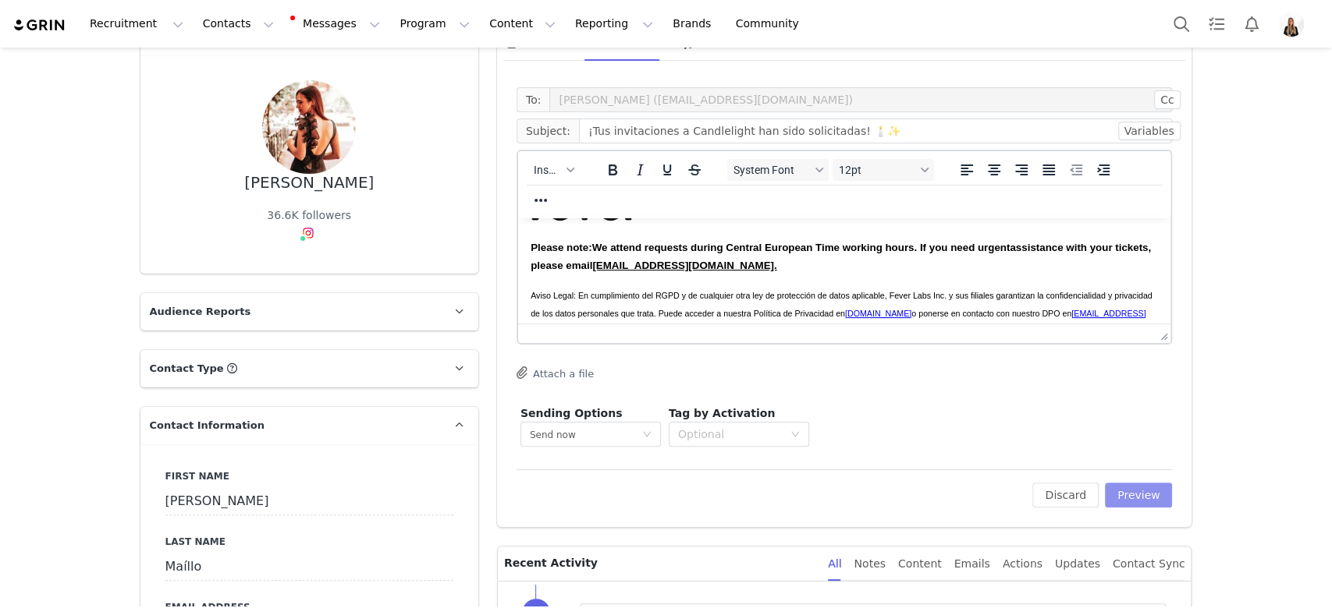
click at [1153, 495] on button "Preview" at bounding box center [1139, 495] width 68 height 25
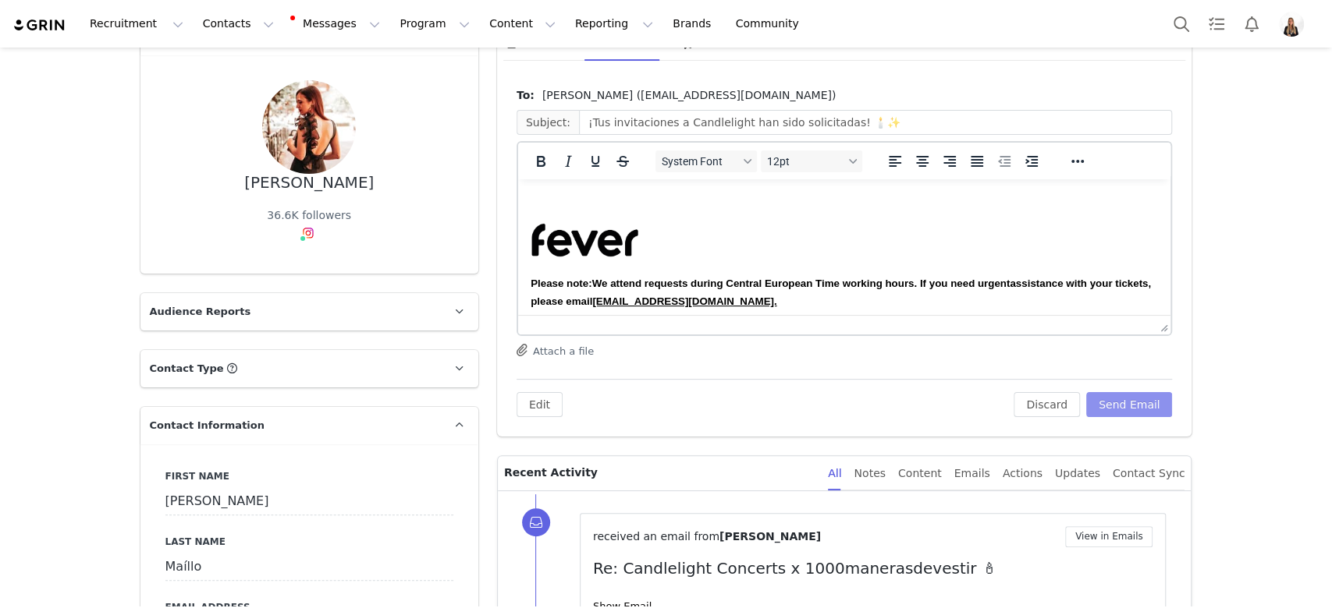
scroll to position [509, 0]
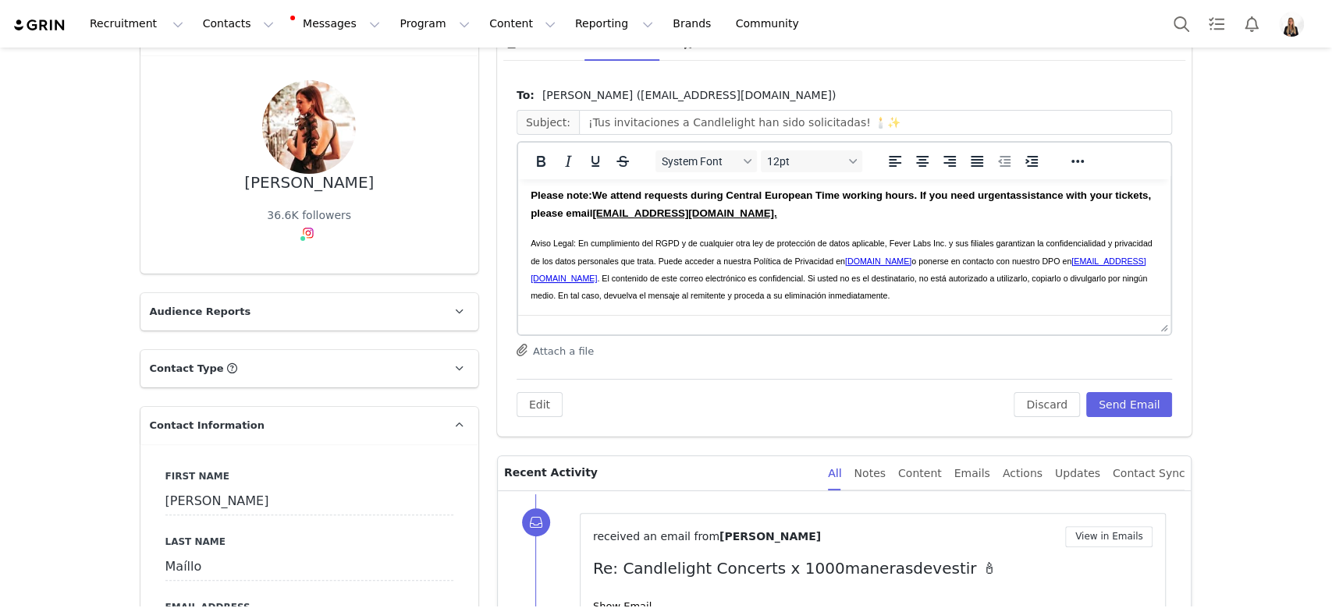
click at [1116, 383] on div "Edit Discard Send Email" at bounding box center [844, 398] width 656 height 38
click at [1118, 415] on button "Send Email" at bounding box center [1129, 404] width 87 height 25
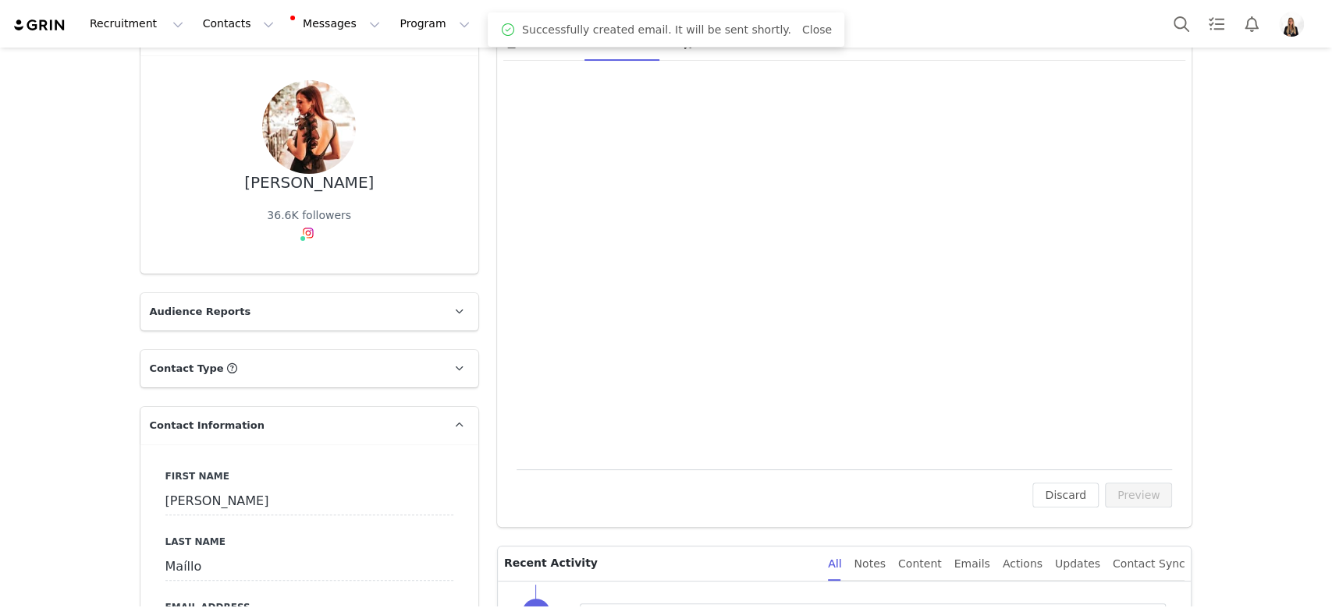
scroll to position [0, 0]
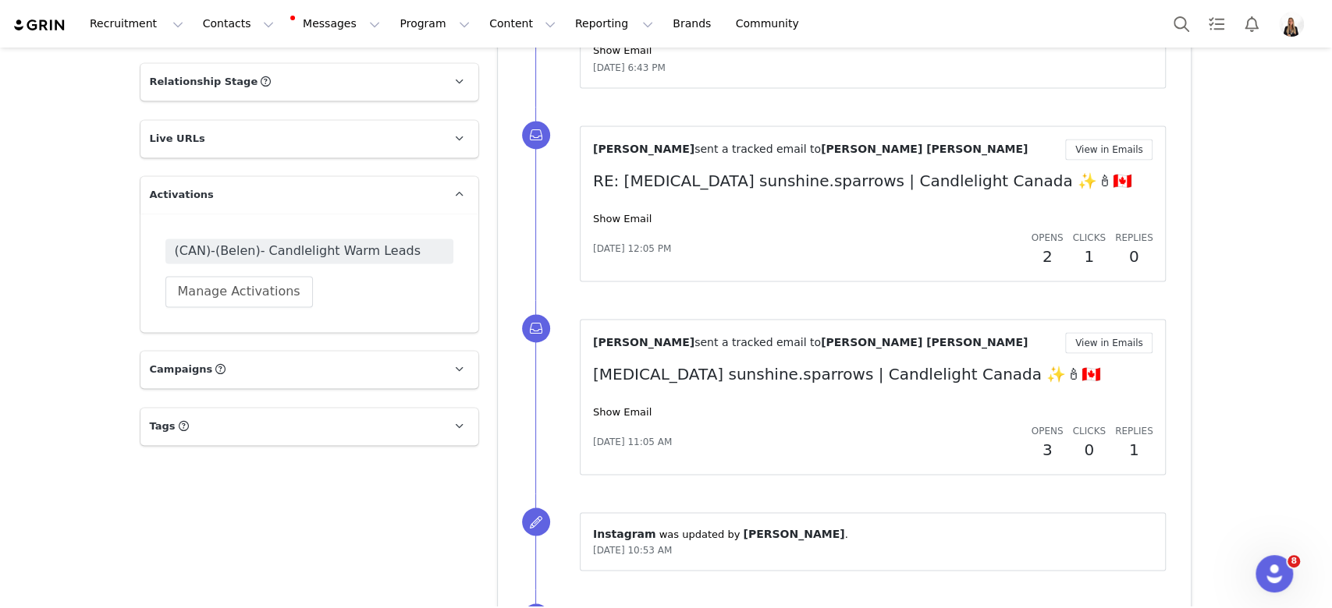
scroll to position [1718, 0]
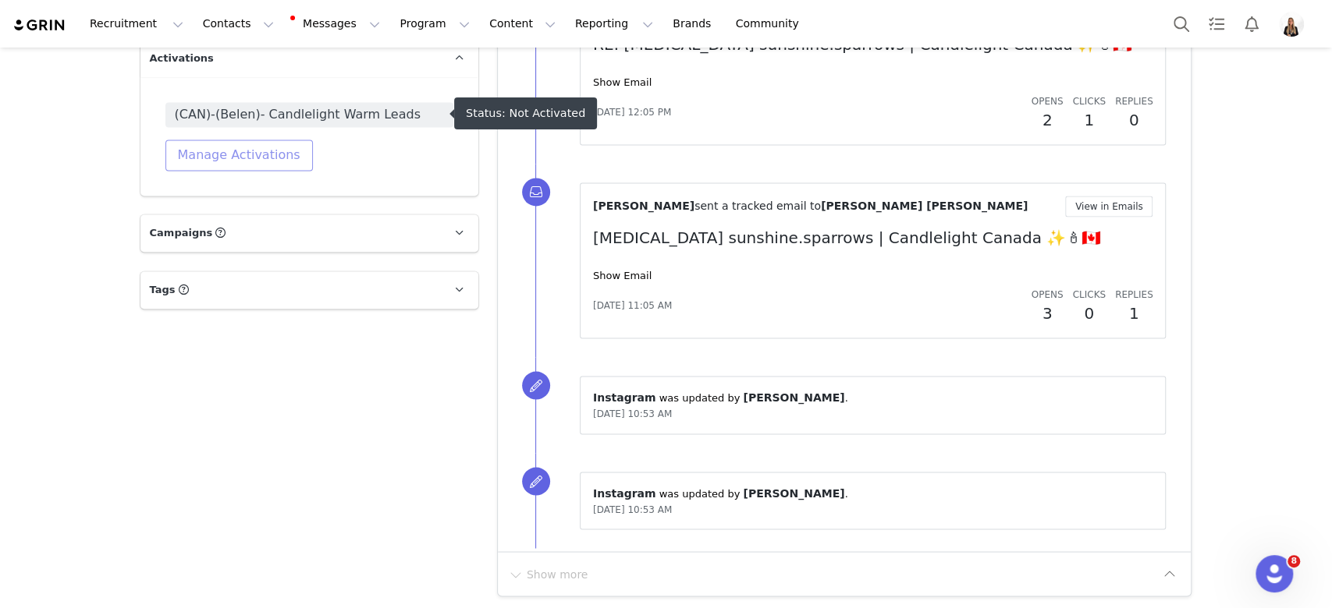
click at [255, 140] on button "Manage Activations" at bounding box center [238, 155] width 147 height 31
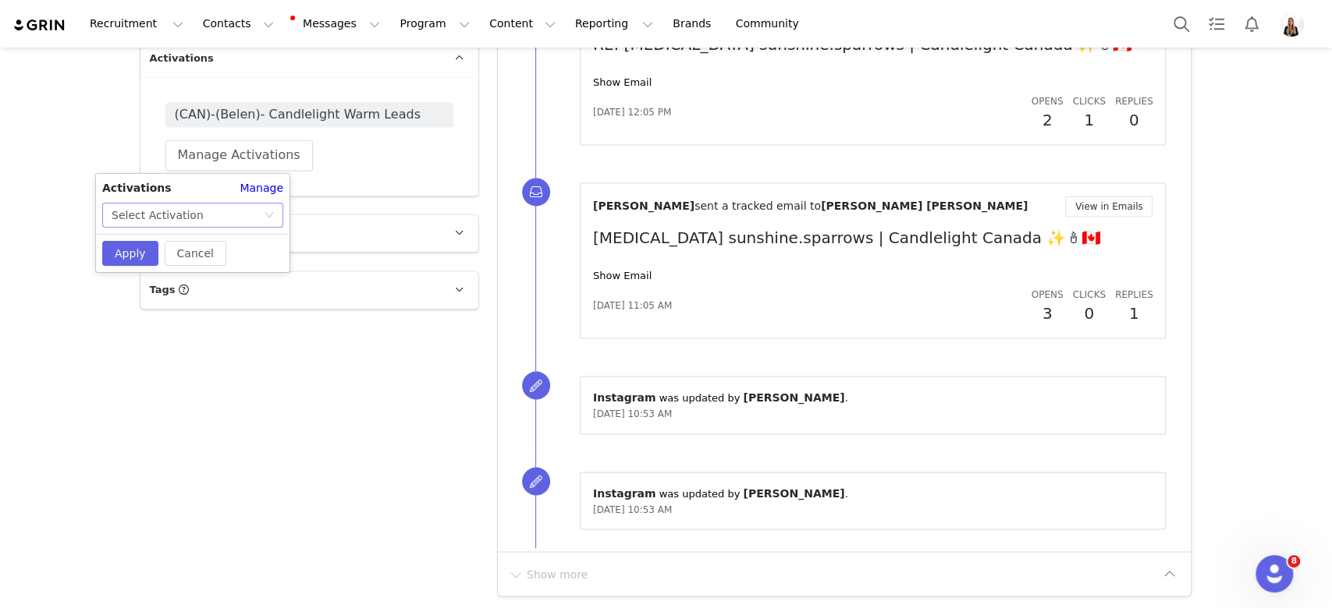
click at [259, 215] on div "Select Activation" at bounding box center [188, 215] width 152 height 23
click at [243, 222] on div "Select Activation" at bounding box center [188, 215] width 152 height 23
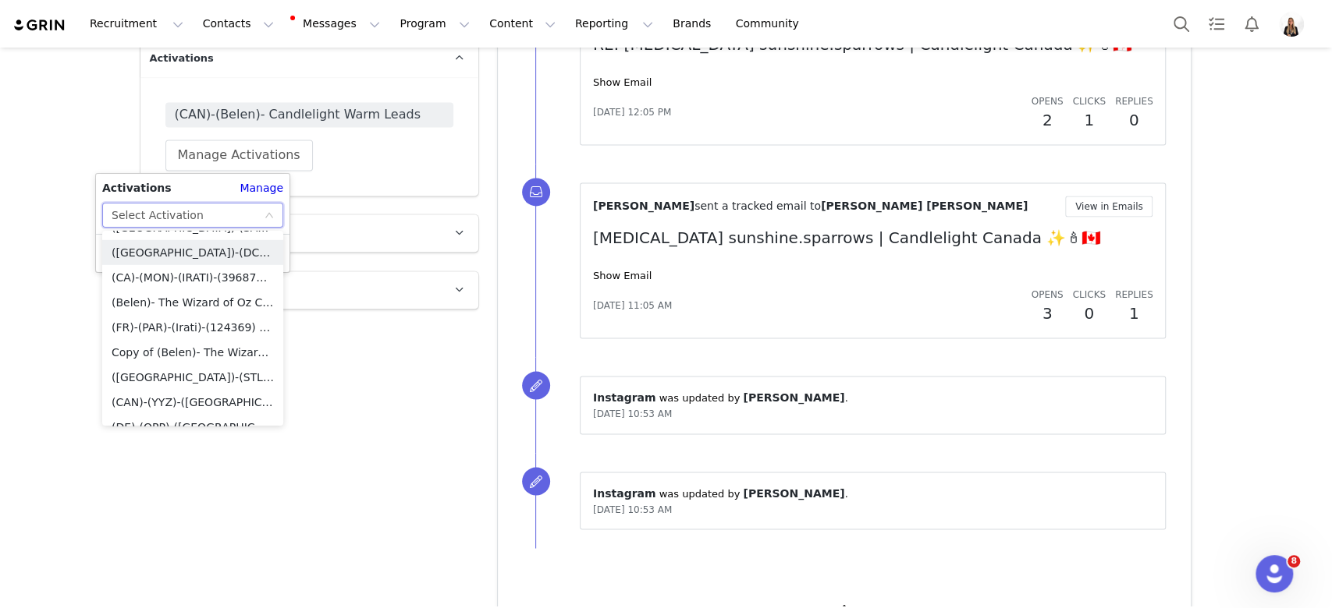
scroll to position [3335, 0]
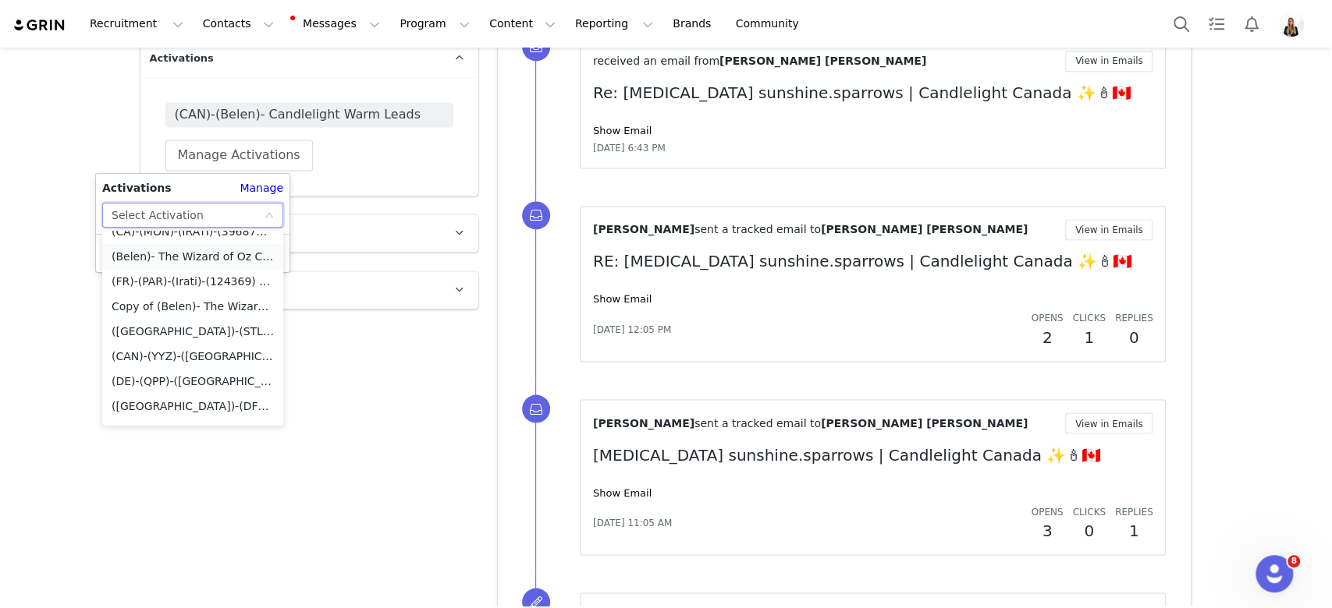
click at [226, 259] on li "(Belen)- The Wizard of Oz Candlelight Concerts" at bounding box center [192, 256] width 181 height 25
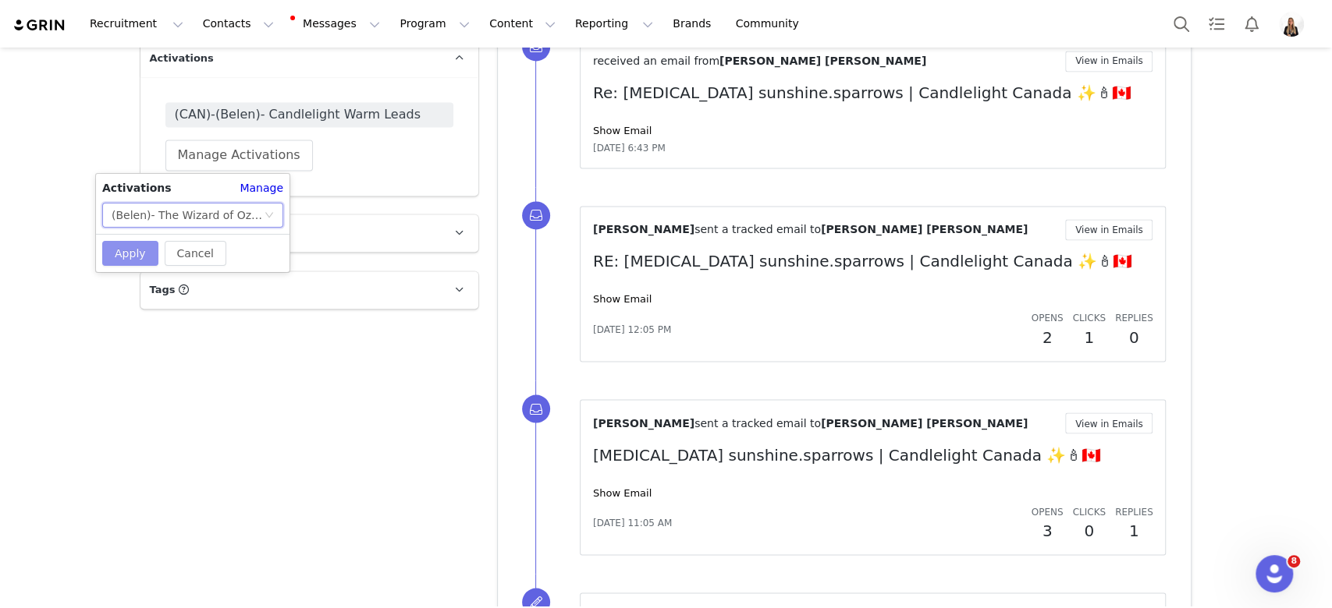
click at [142, 254] on button "Apply" at bounding box center [130, 253] width 56 height 25
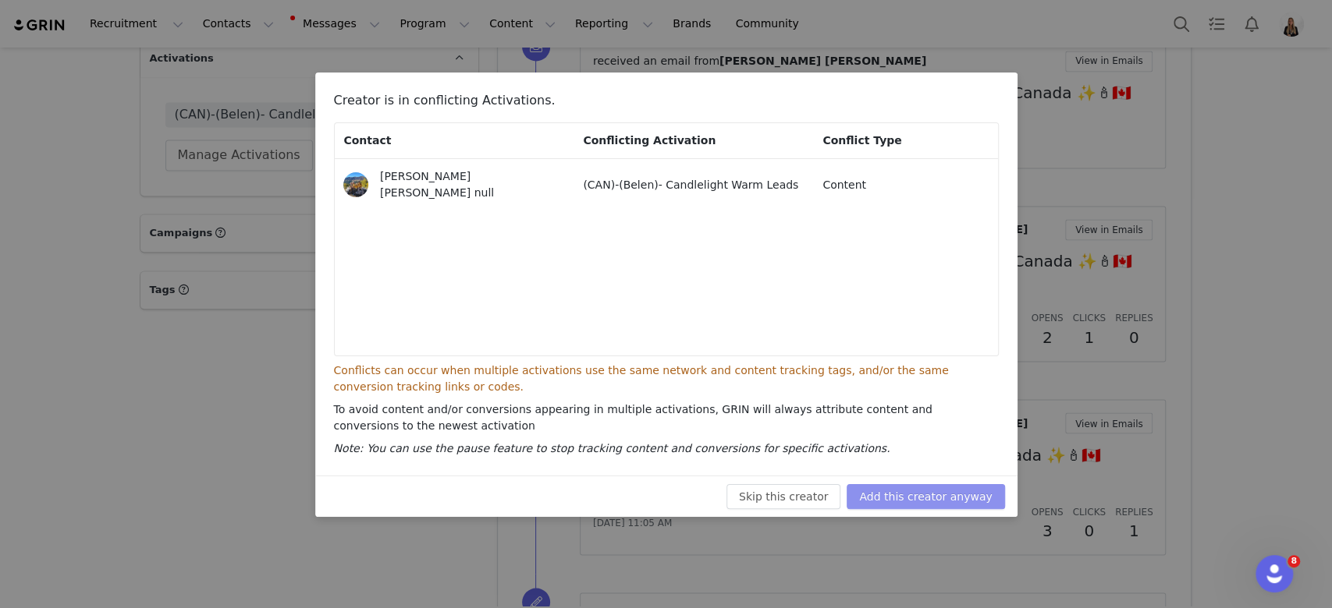
click at [909, 494] on button "Add this creator anyway" at bounding box center [925, 496] width 158 height 25
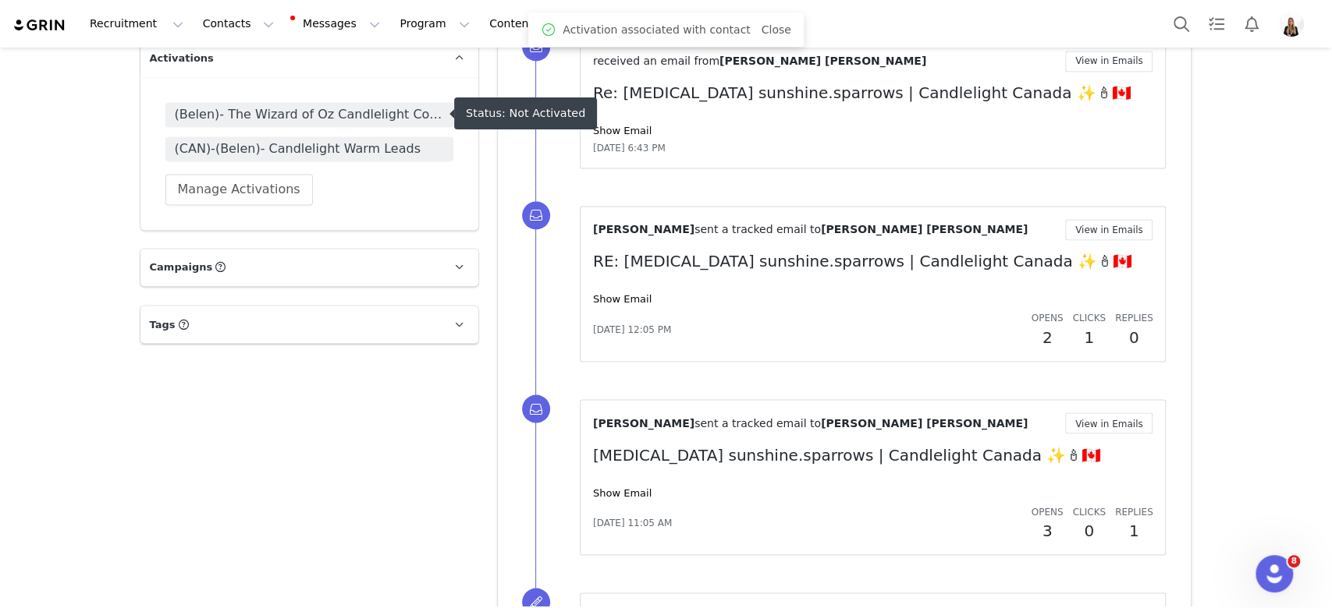
click at [321, 108] on span "(Belen)- The Wizard of Oz Candlelight Concerts" at bounding box center [309, 114] width 269 height 19
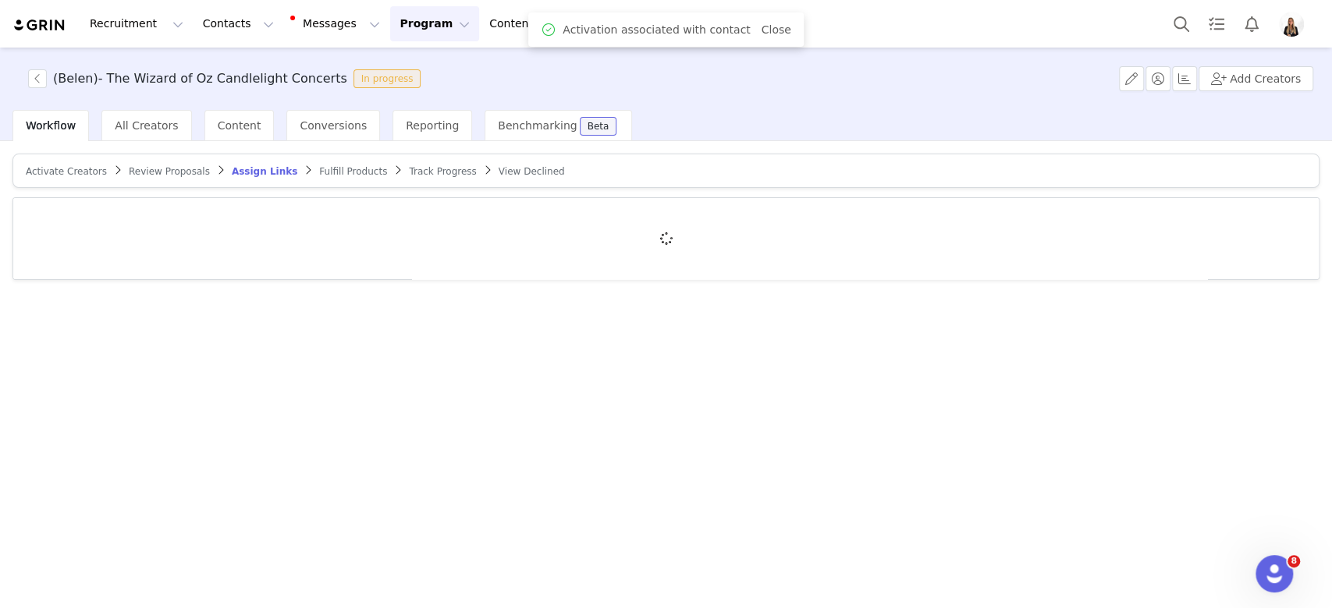
click at [66, 168] on span "Activate Creators" at bounding box center [66, 171] width 81 height 11
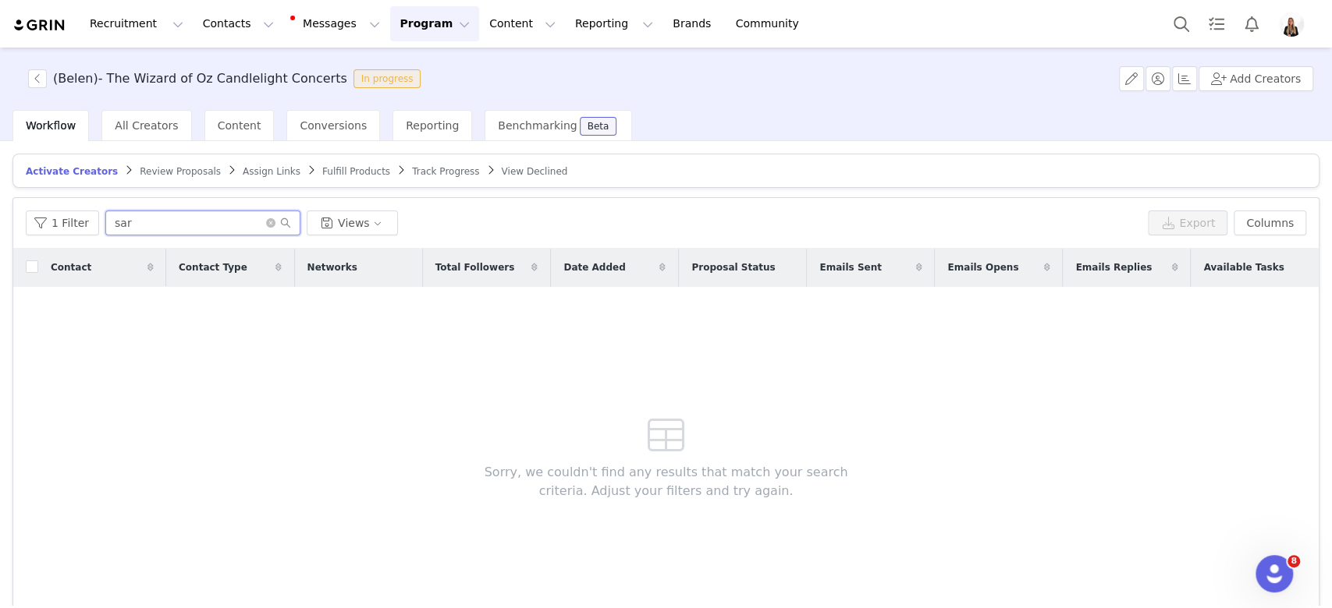
drag, startPoint x: 212, startPoint y: 215, endPoint x: 0, endPoint y: 184, distance: 214.4
click at [0, 189] on div "Activate Creators Review Proposals Assign Links Fulfill Products Track Progress…" at bounding box center [666, 373] width 1332 height 465
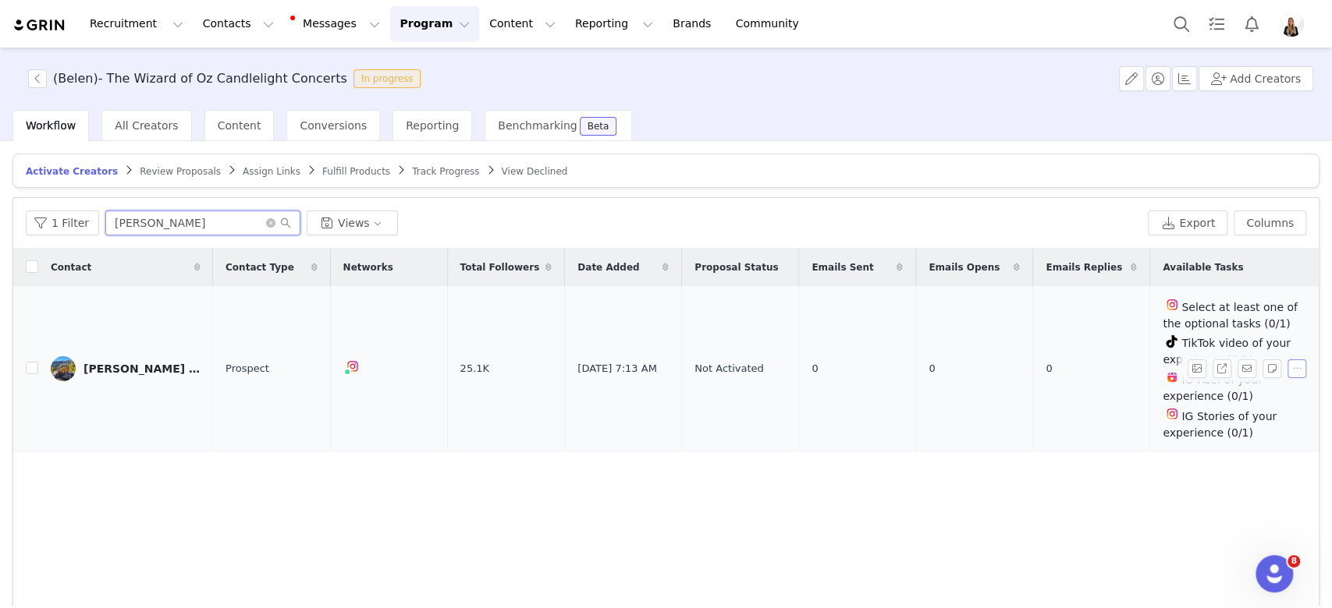
type input "[PERSON_NAME]"
click at [1287, 364] on button "button" at bounding box center [1296, 369] width 19 height 19
click at [1227, 395] on span "Activate Creators" at bounding box center [1244, 393] width 94 height 17
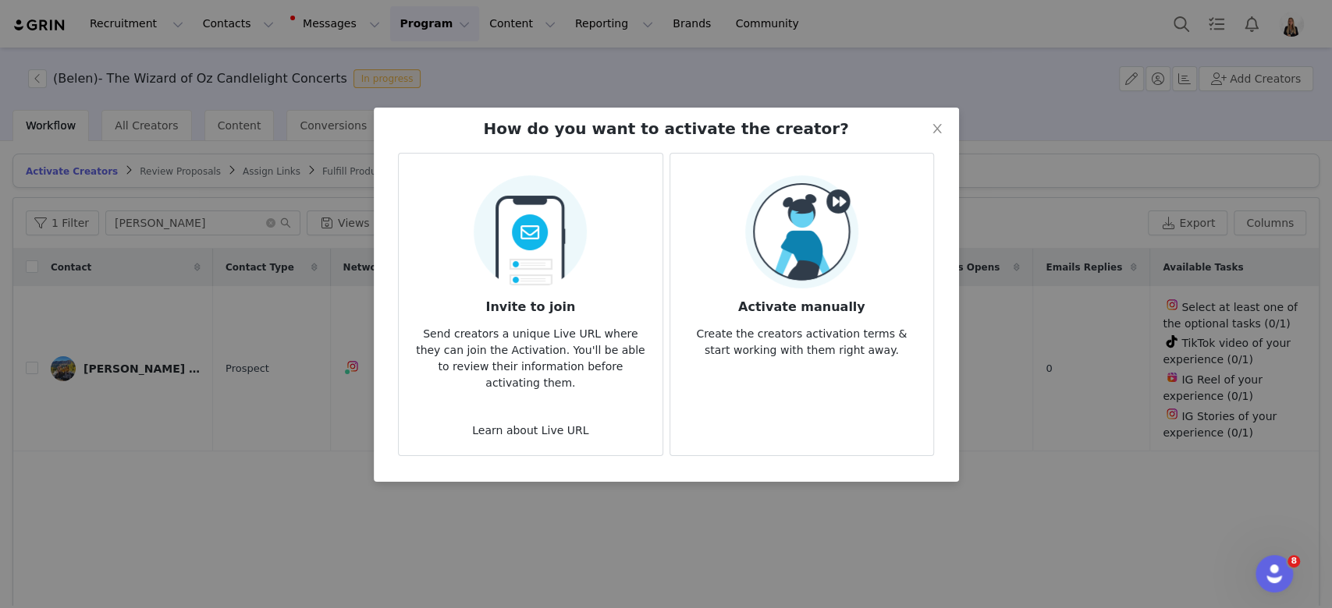
click at [709, 381] on article "Activate manually Create the creators activation terms & start working with the…" at bounding box center [801, 304] width 264 height 303
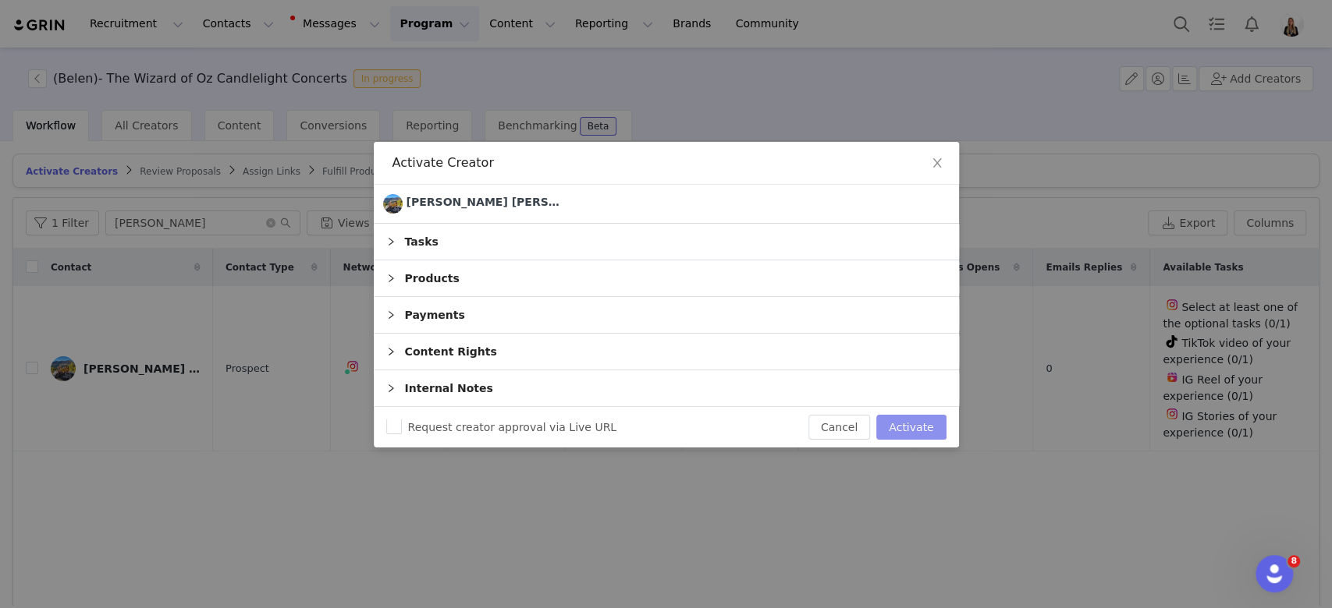
click at [887, 433] on button "Activate" at bounding box center [910, 427] width 69 height 25
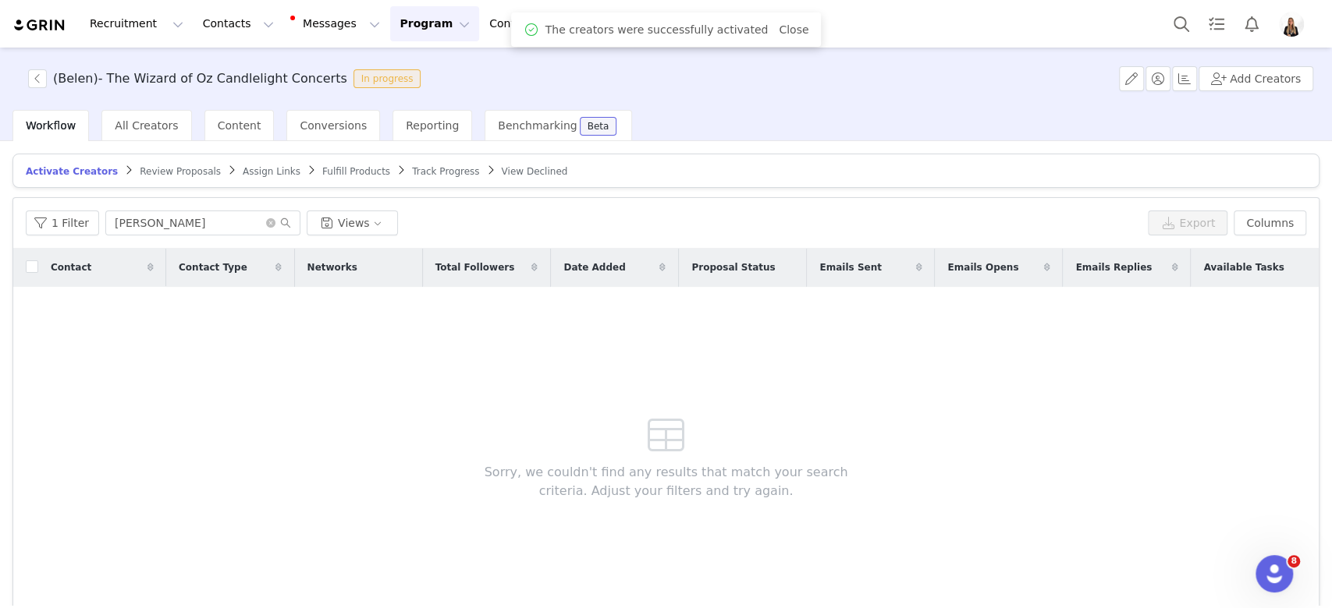
click at [243, 172] on span "Assign Links" at bounding box center [272, 171] width 58 height 11
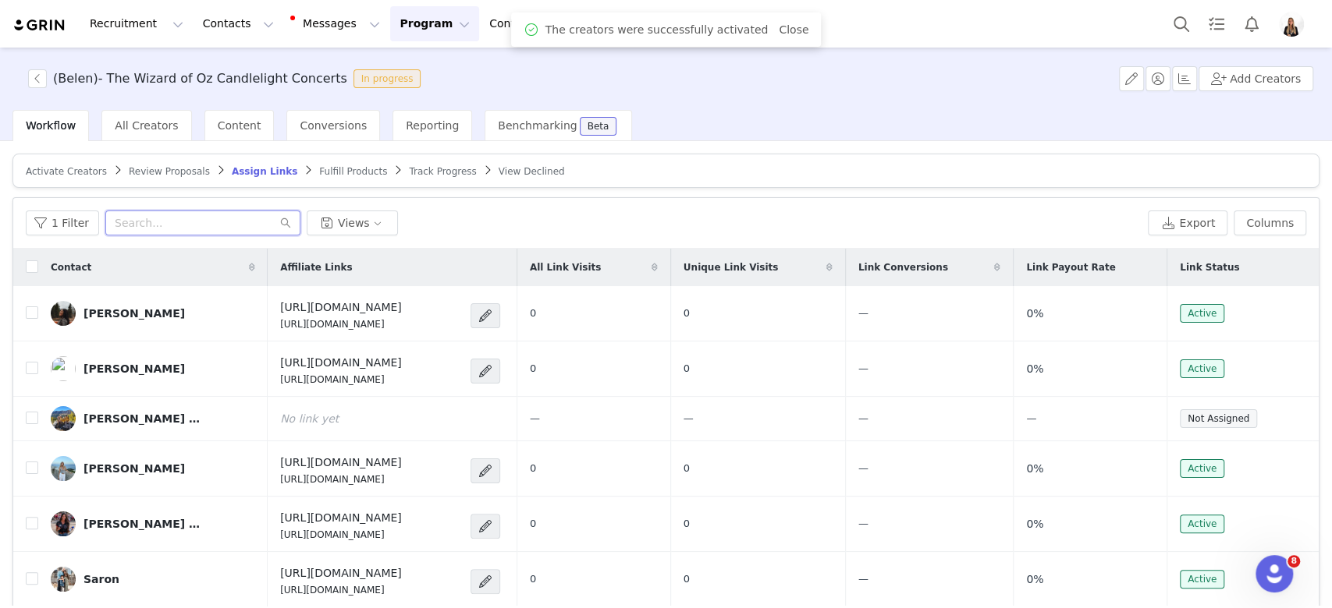
click at [216, 211] on input "text" at bounding box center [202, 223] width 195 height 25
click at [1237, 416] on button "button" at bounding box center [1246, 419] width 19 height 19
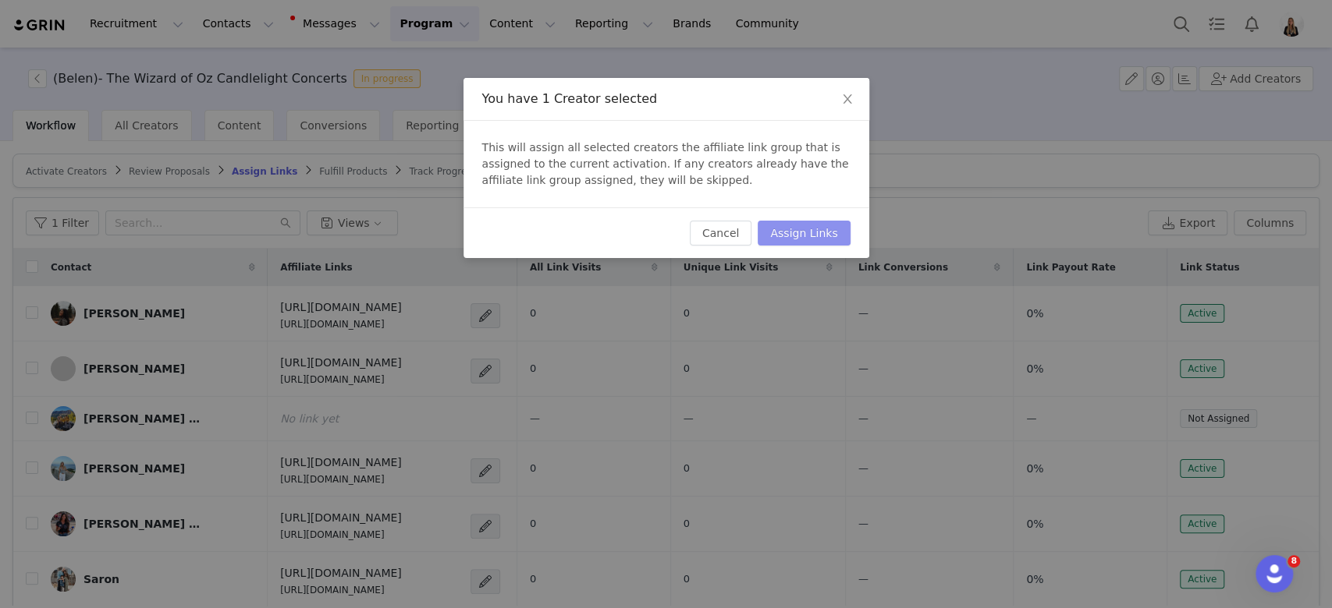
click at [831, 223] on button "Assign Links" at bounding box center [803, 233] width 92 height 25
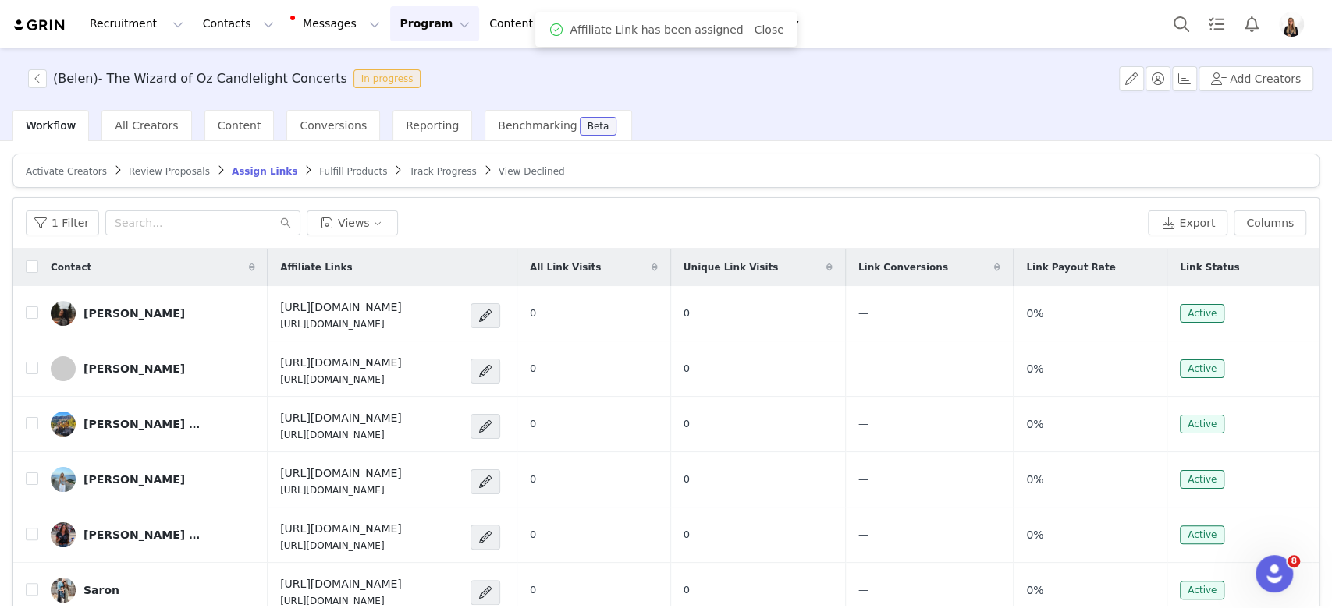
scroll to position [69, 0]
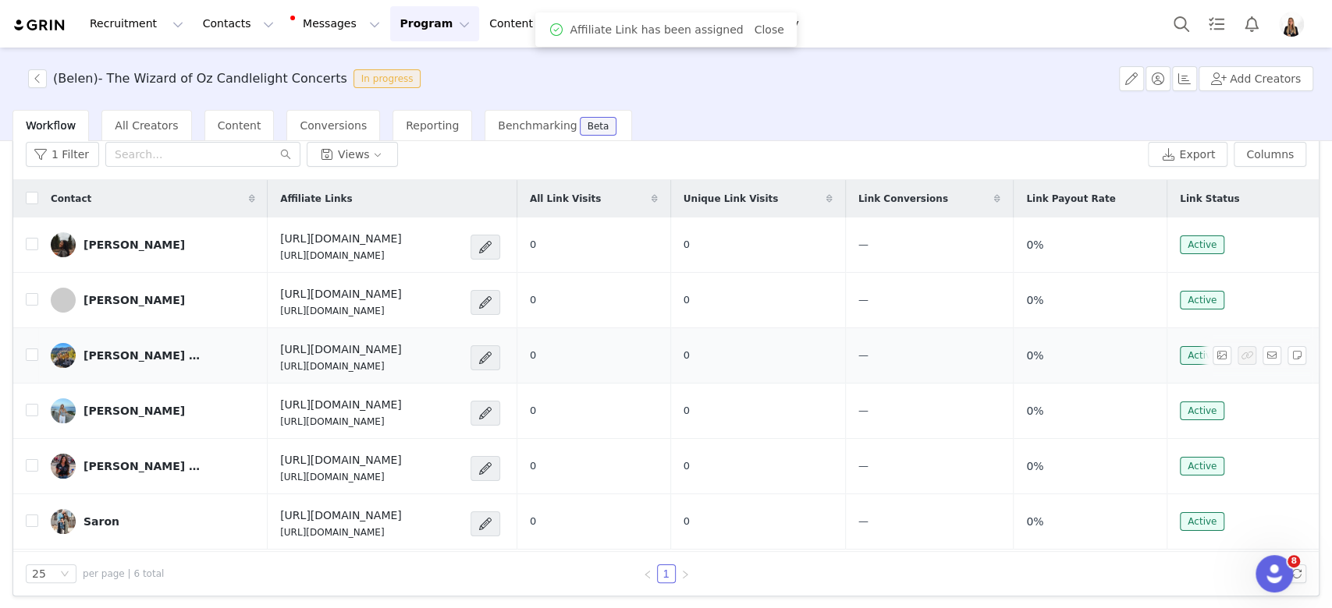
click at [132, 361] on link "[PERSON_NAME] [PERSON_NAME]" at bounding box center [153, 355] width 204 height 25
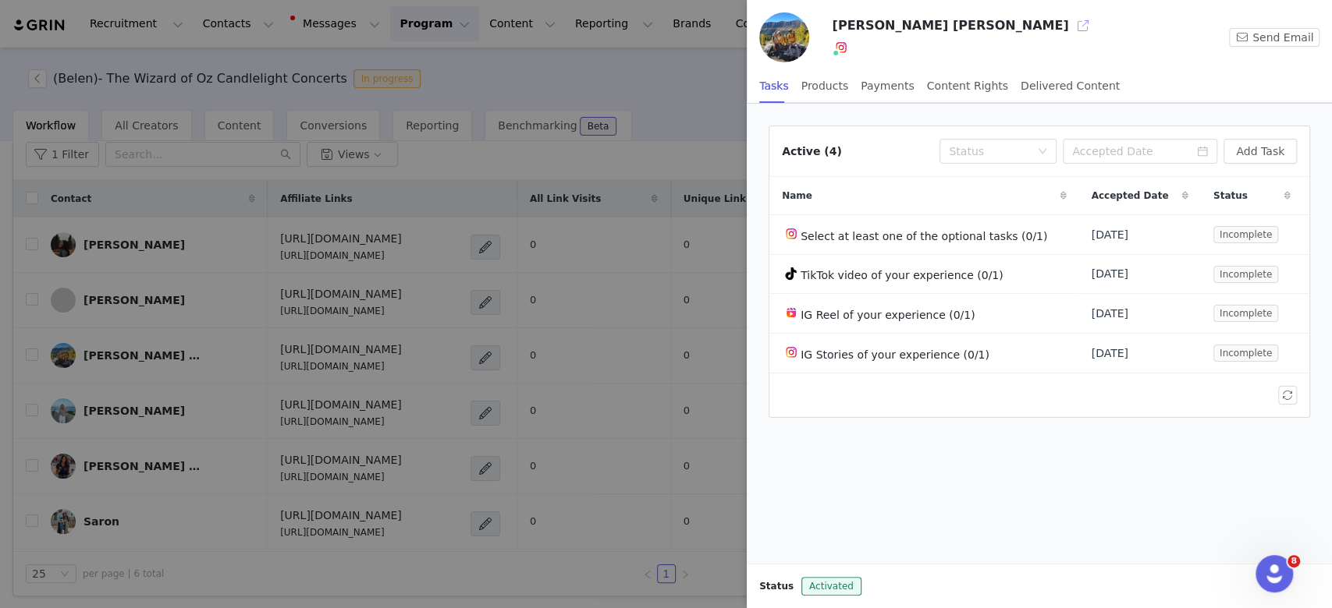
click at [932, 39] on div "[PERSON_NAME] [PERSON_NAME] Instagram ( @sunshine.sparrows ) — Standard Connect…" at bounding box center [1003, 37] width 342 height 48
click at [1069, 34] on button "button" at bounding box center [1081, 25] width 25 height 25
